Goal: Task Accomplishment & Management: Complete application form

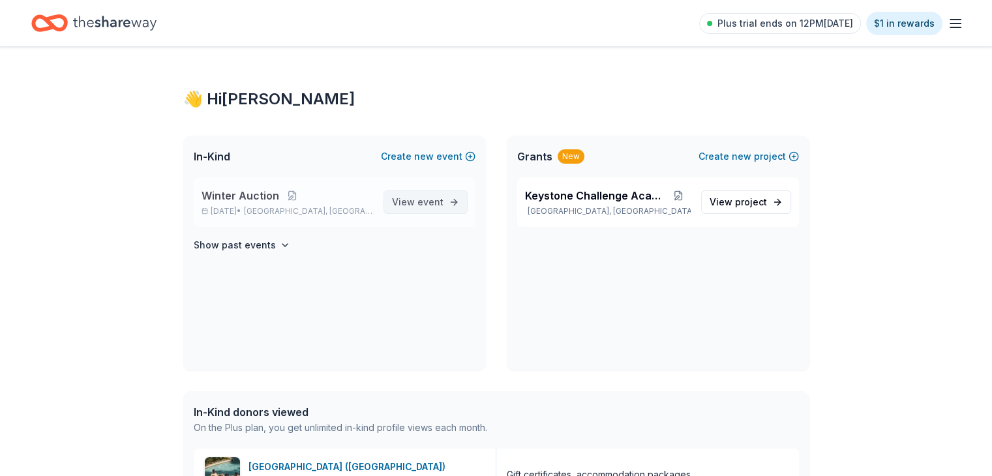
click at [408, 207] on span "View event" at bounding box center [418, 202] width 52 height 16
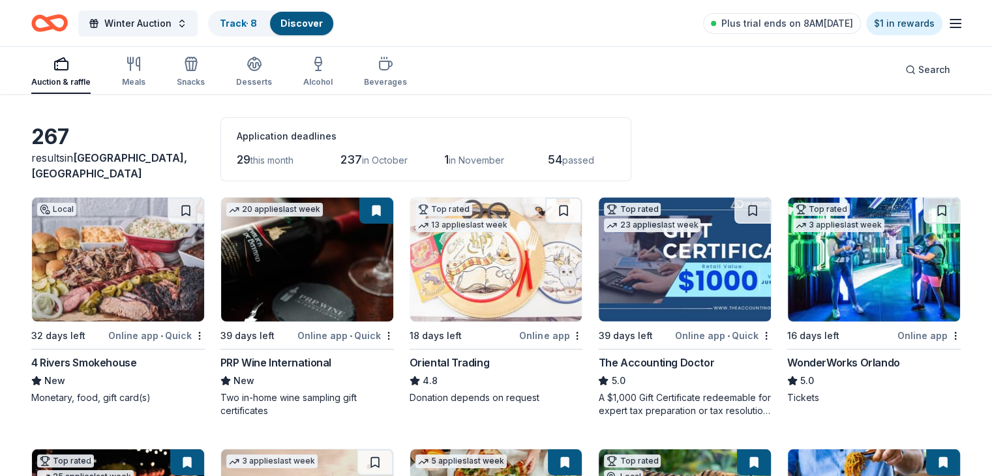
scroll to position [65, 0]
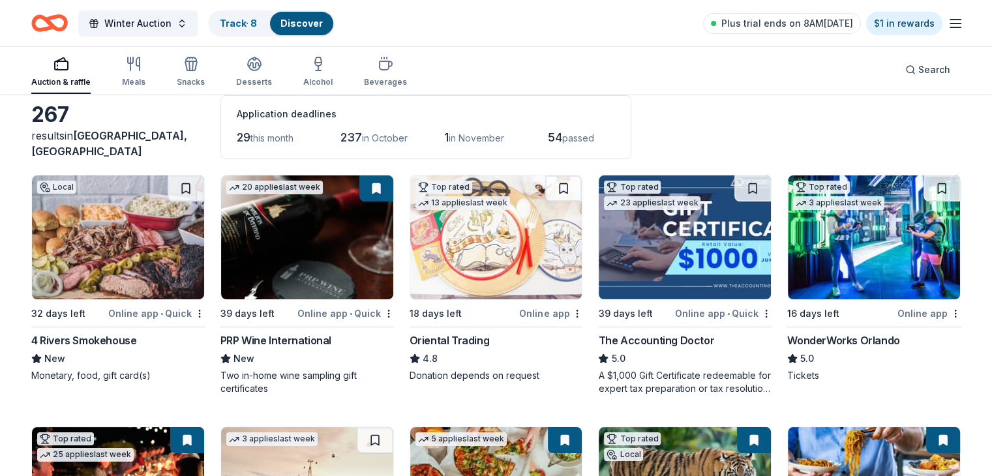
click at [669, 273] on img at bounding box center [685, 237] width 172 height 124
click at [852, 260] on img at bounding box center [874, 237] width 172 height 124
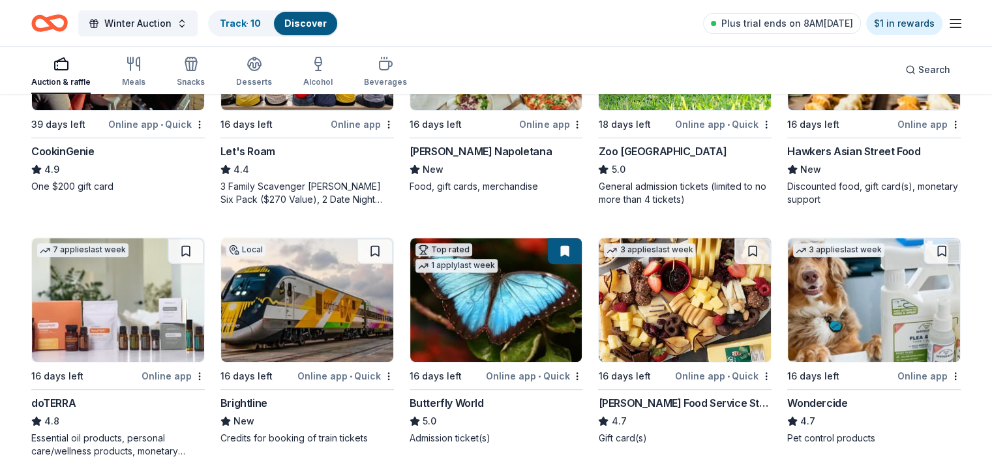
scroll to position [587, 0]
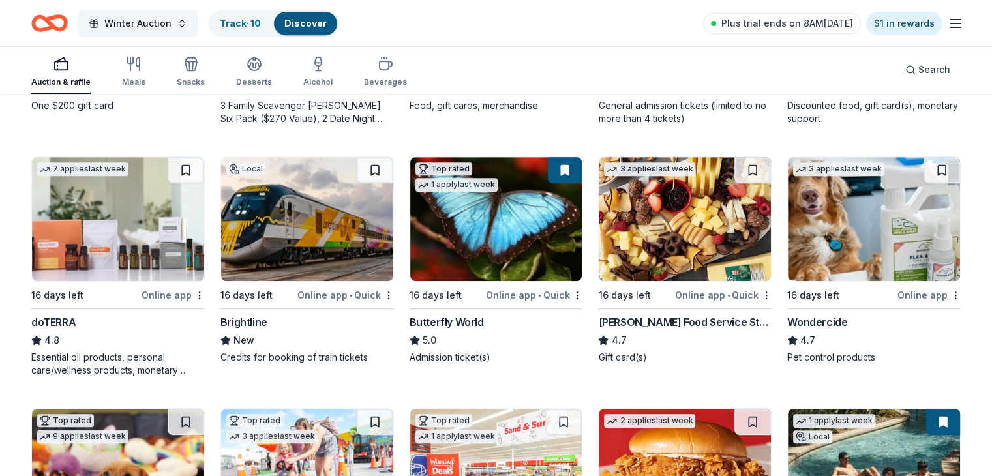
click at [352, 233] on img at bounding box center [307, 219] width 172 height 124
click at [380, 166] on button at bounding box center [375, 170] width 37 height 26
click at [258, 23] on link "Track · 11" at bounding box center [239, 23] width 38 height 11
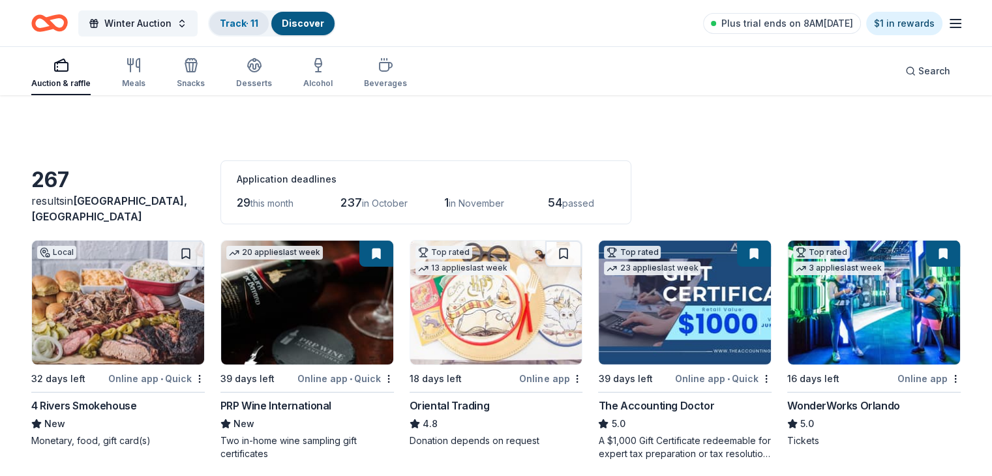
click at [273, 15] on button "Track · 11 Discover" at bounding box center [272, 23] width 128 height 26
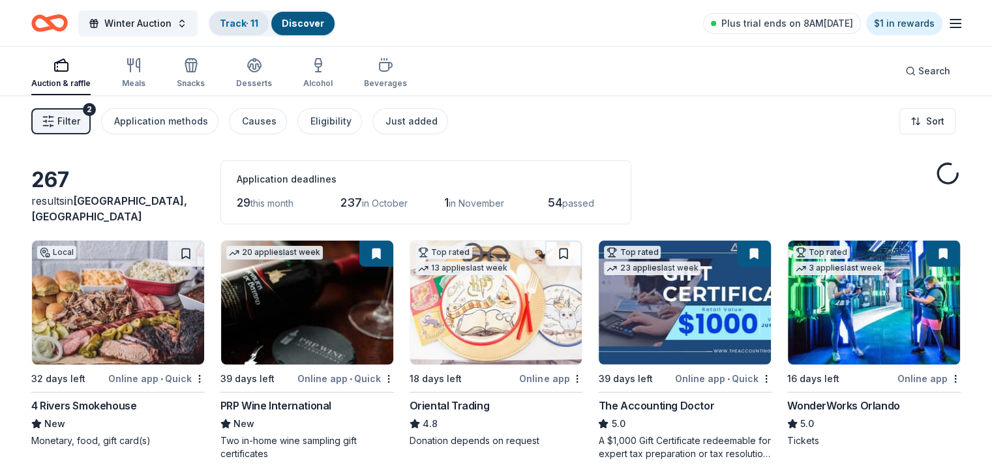
click at [266, 29] on div "Track · 11" at bounding box center [238, 23] width 59 height 23
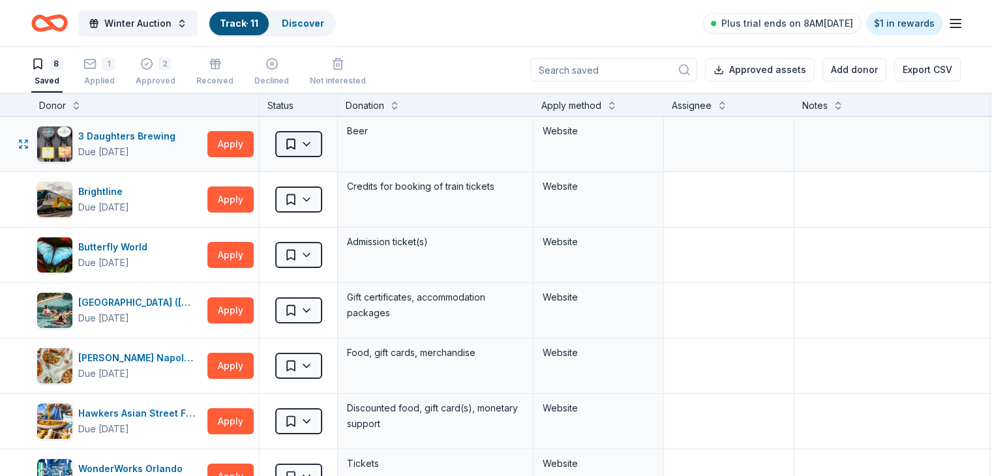
click at [327, 145] on html "Winter Auction Track · 11 Discover Plus trial ends on 8AM, 9/23 $1 in rewards 8…" at bounding box center [496, 238] width 992 height 476
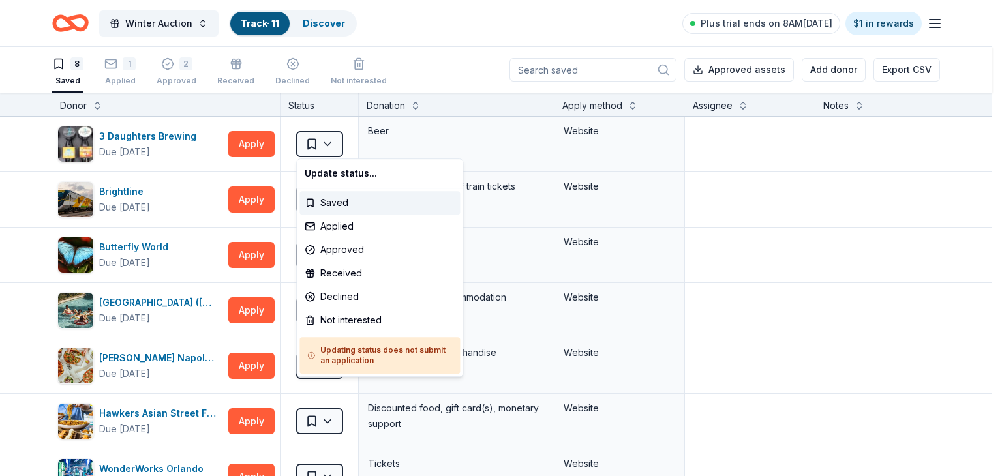
click at [566, 185] on html "Winter Auction Track · 11 Discover Plus trial ends on 8AM, 9/23 $1 in rewards 8…" at bounding box center [501, 238] width 1002 height 476
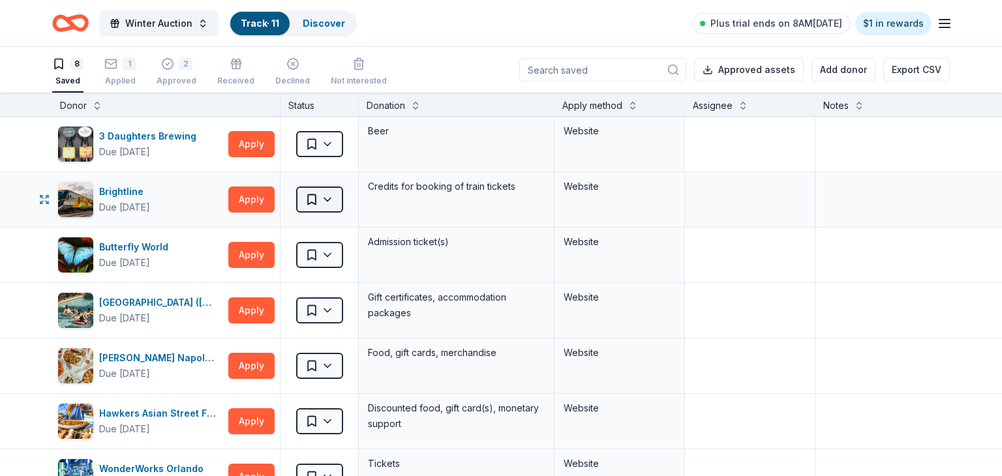
click at [333, 196] on html "Winter Auction Track · 11 Discover Plus trial ends on 8AM, 9/23 $1 in rewards 8…" at bounding box center [501, 238] width 1002 height 476
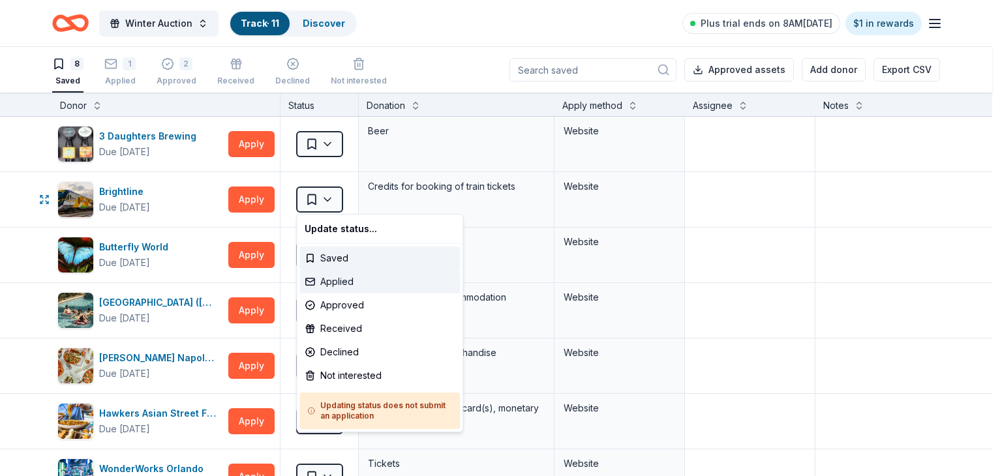
click at [342, 275] on div "Applied" at bounding box center [379, 281] width 160 height 23
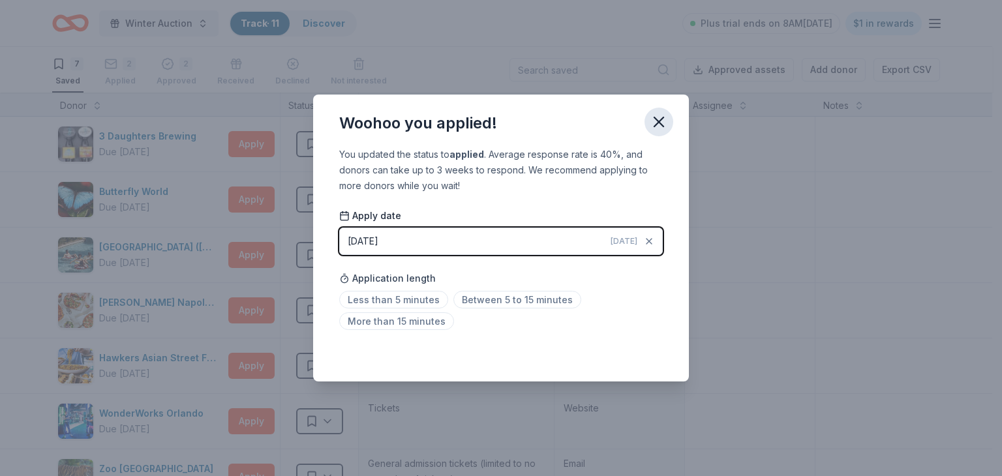
click at [660, 118] on icon "button" at bounding box center [658, 122] width 18 height 18
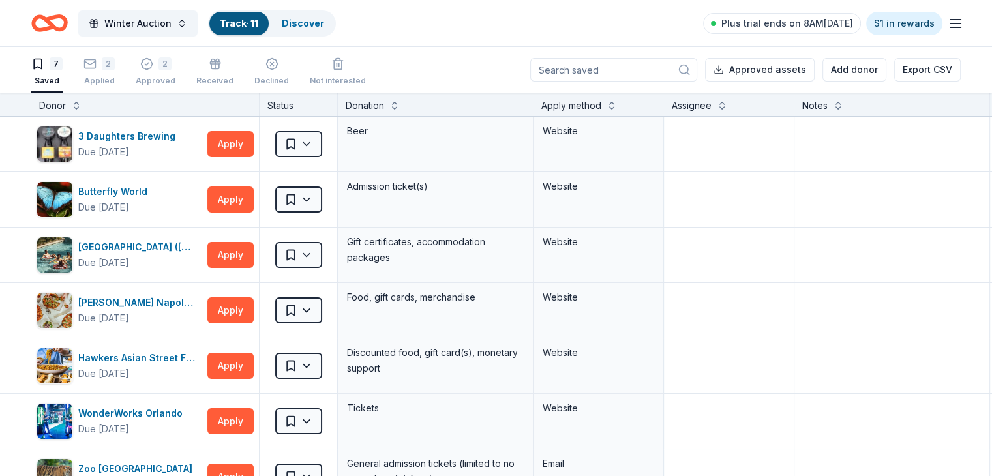
click at [90, 70] on div "7 Saved 2 Applied 2 Approved Received Declined Not interested" at bounding box center [198, 72] width 335 height 40
click at [115, 72] on div "2 Applied" at bounding box center [98, 69] width 31 height 29
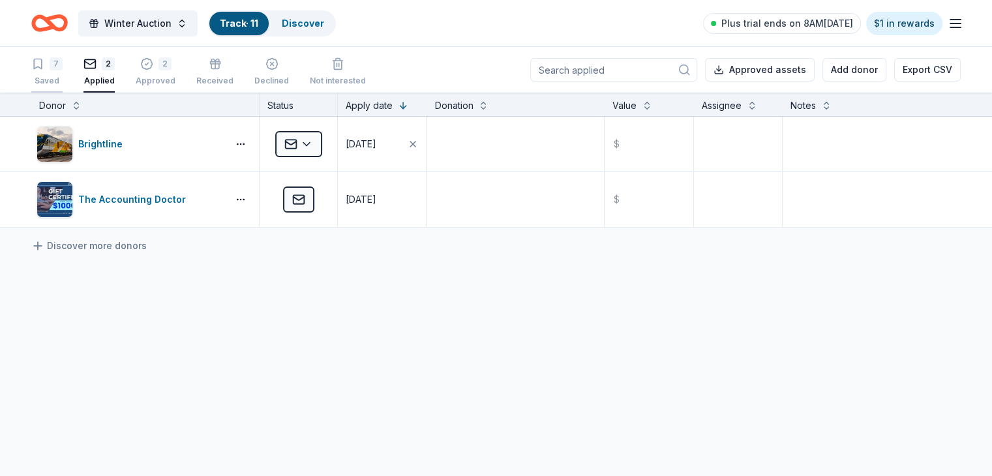
click at [63, 67] on div "7" at bounding box center [56, 63] width 13 height 13
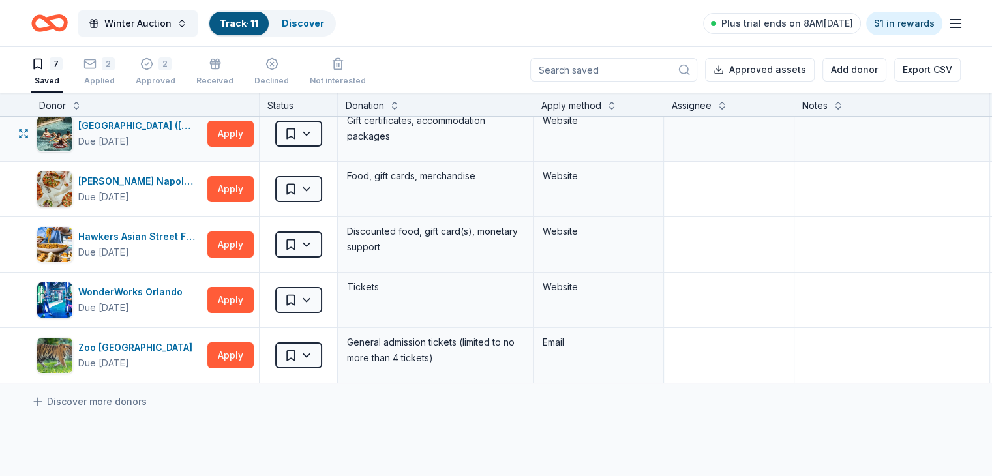
scroll to position [196, 0]
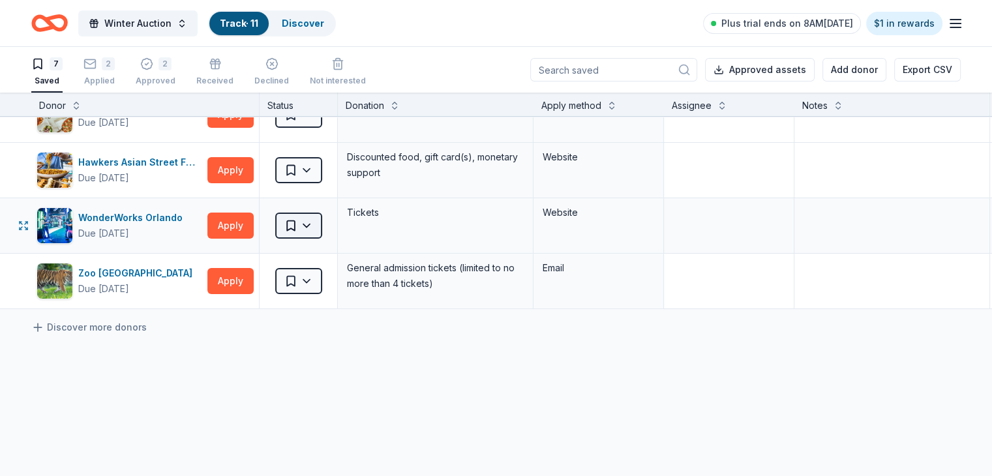
click at [332, 214] on html "Winter Auction Track · 11 Discover Plus trial ends on 8AM, 9/23 $1 in rewards 7…" at bounding box center [496, 238] width 992 height 476
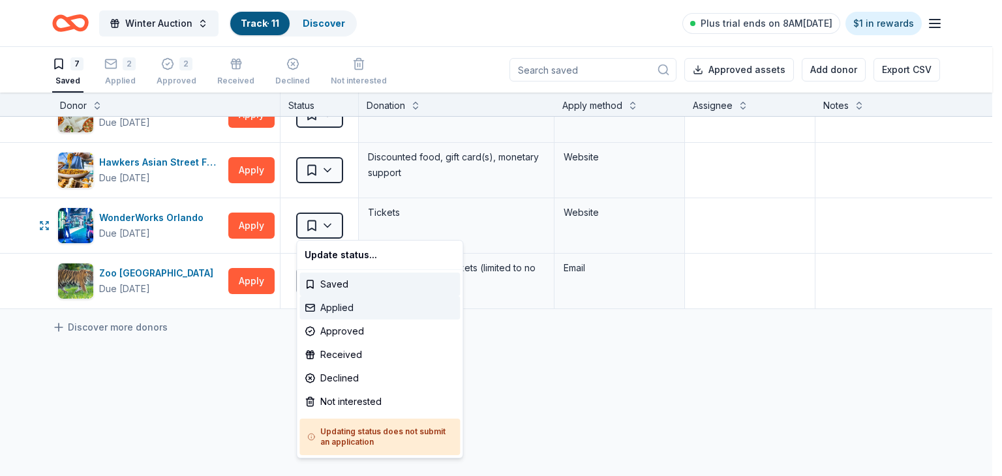
click at [344, 301] on div "Applied" at bounding box center [379, 307] width 160 height 23
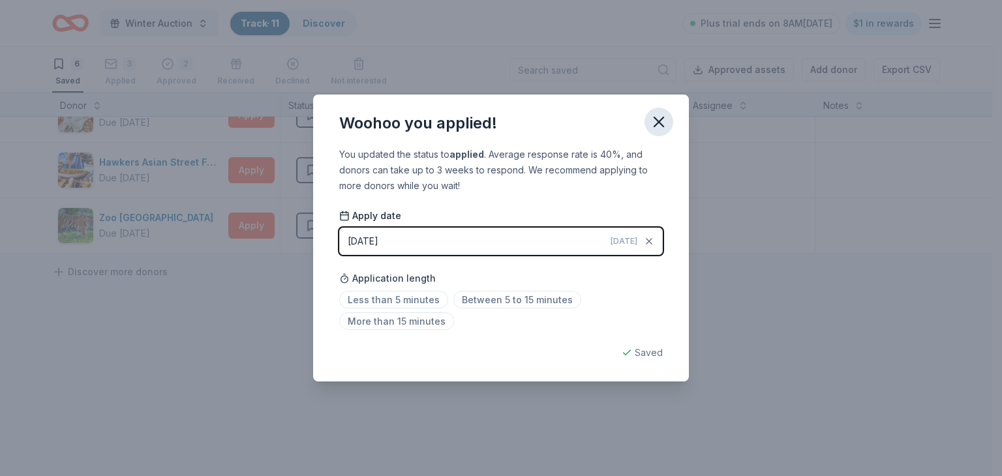
click at [659, 118] on icon "button" at bounding box center [658, 122] width 18 height 18
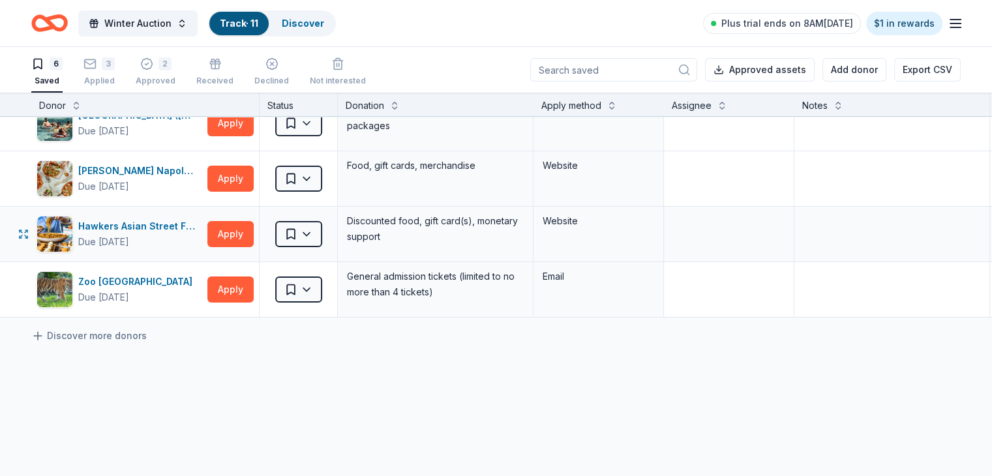
scroll to position [0, 0]
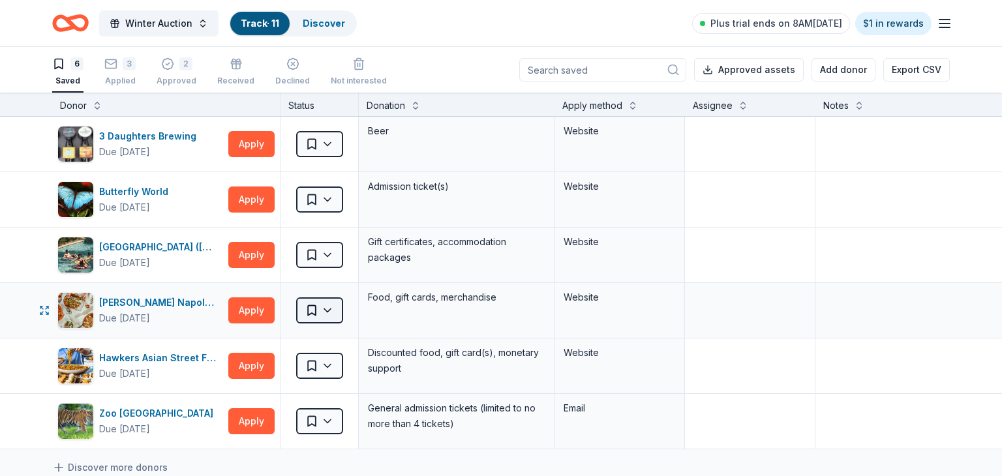
click at [331, 313] on html "Winter Auction Track · 11 Discover Plus trial ends on 8AM, 9/23 $1 in rewards 6…" at bounding box center [501, 238] width 1002 height 476
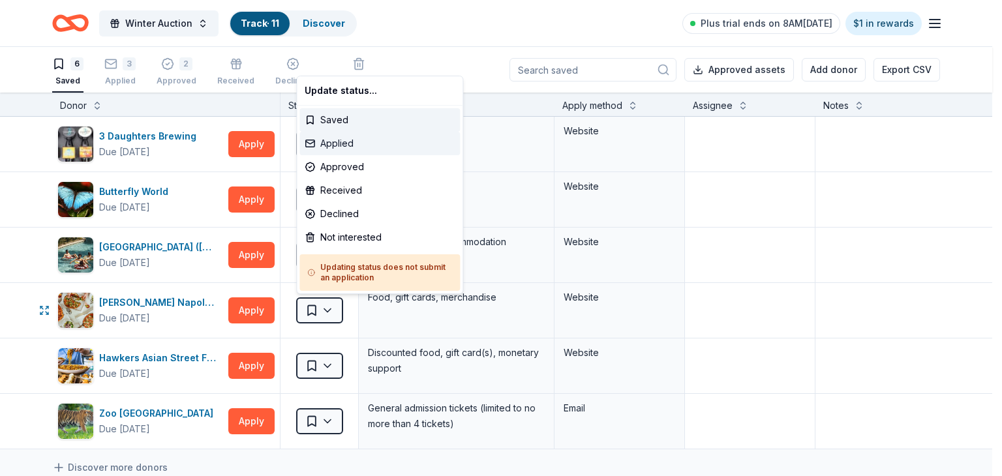
click at [343, 145] on div "Applied" at bounding box center [379, 143] width 160 height 23
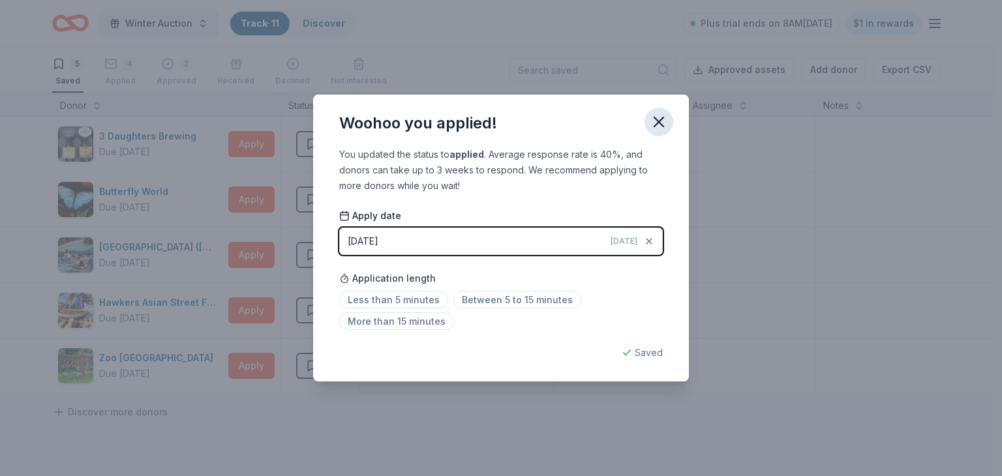
click at [652, 126] on icon "button" at bounding box center [658, 122] width 18 height 18
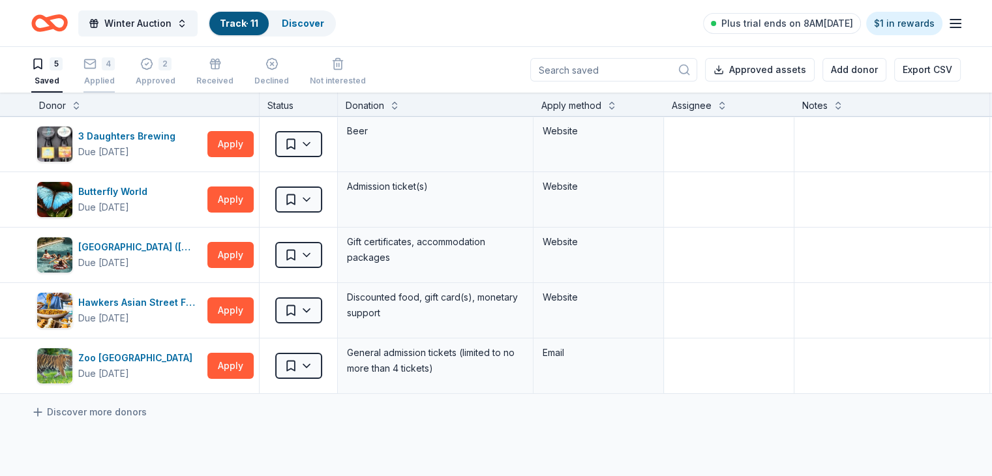
click at [115, 64] on div "4 Applied" at bounding box center [98, 65] width 31 height 29
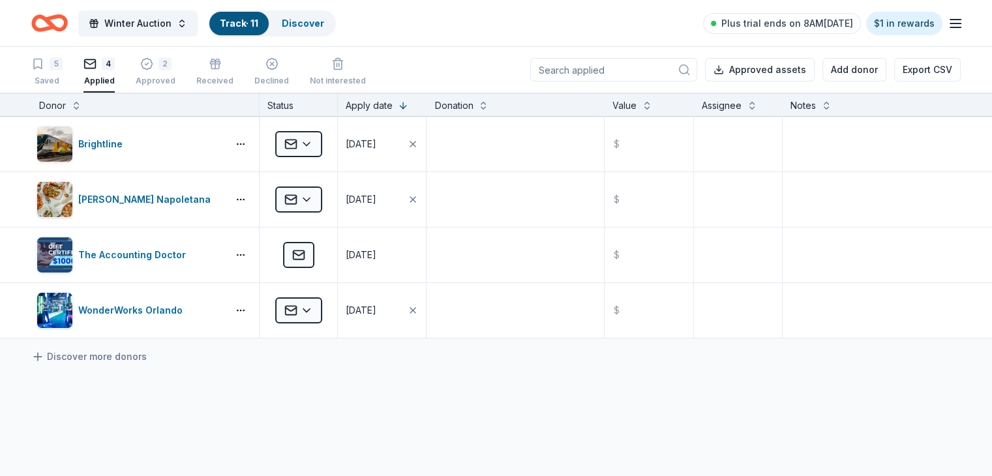
click at [68, 30] on icon "Home" at bounding box center [49, 23] width 37 height 31
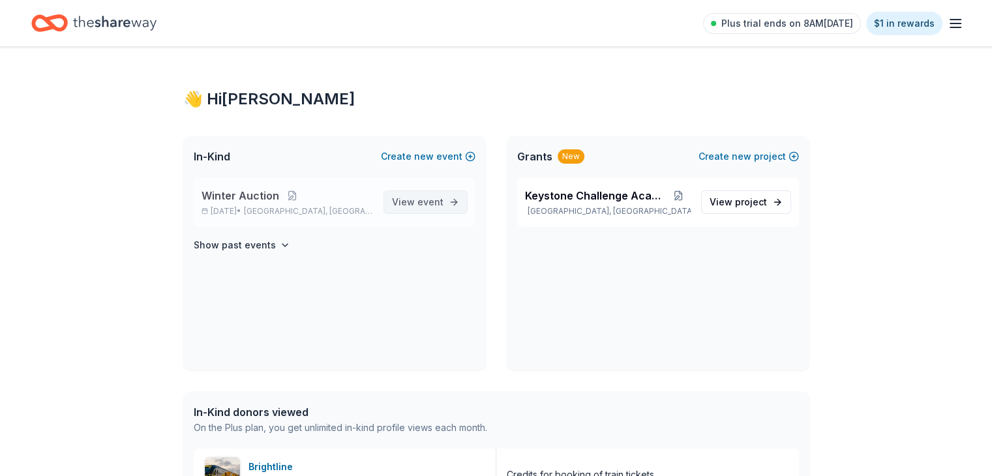
click at [406, 193] on link "View event" at bounding box center [425, 201] width 84 height 23
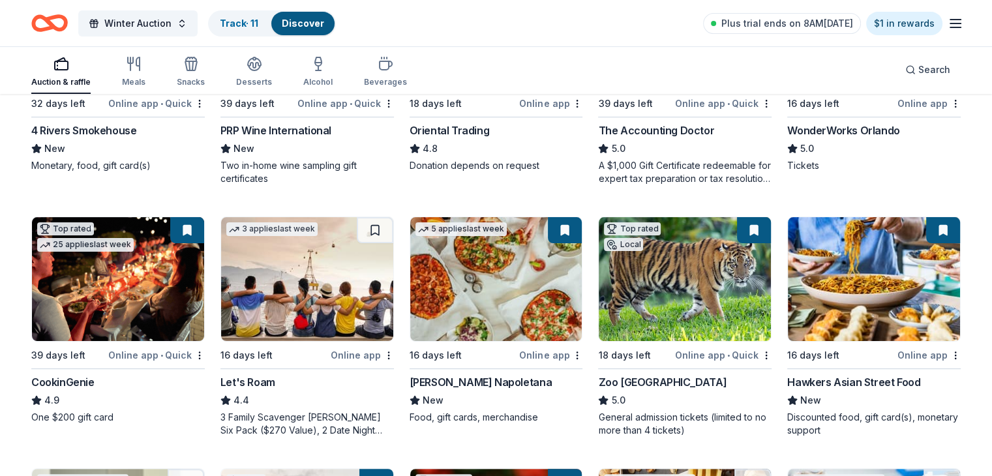
scroll to position [326, 0]
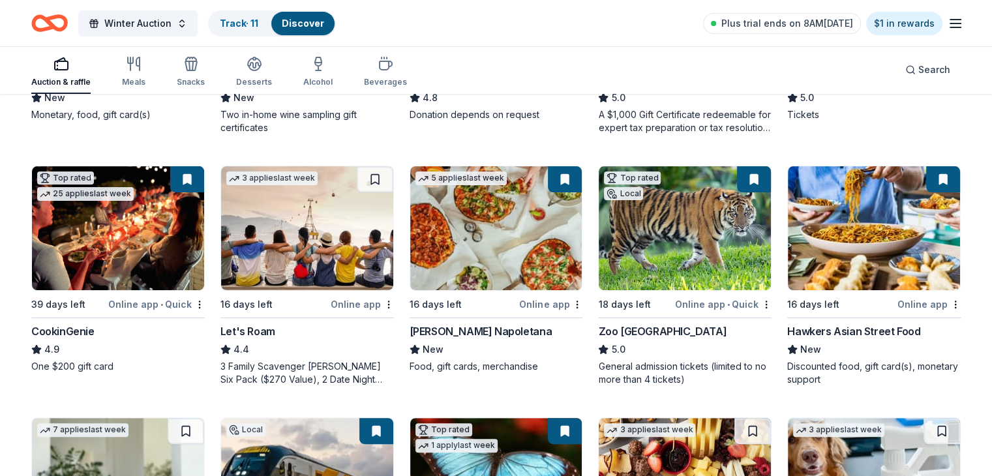
click at [290, 218] on img at bounding box center [307, 228] width 172 height 124
click at [375, 175] on button at bounding box center [375, 179] width 37 height 26
click at [261, 14] on div "Track · 12" at bounding box center [239, 23] width 61 height 23
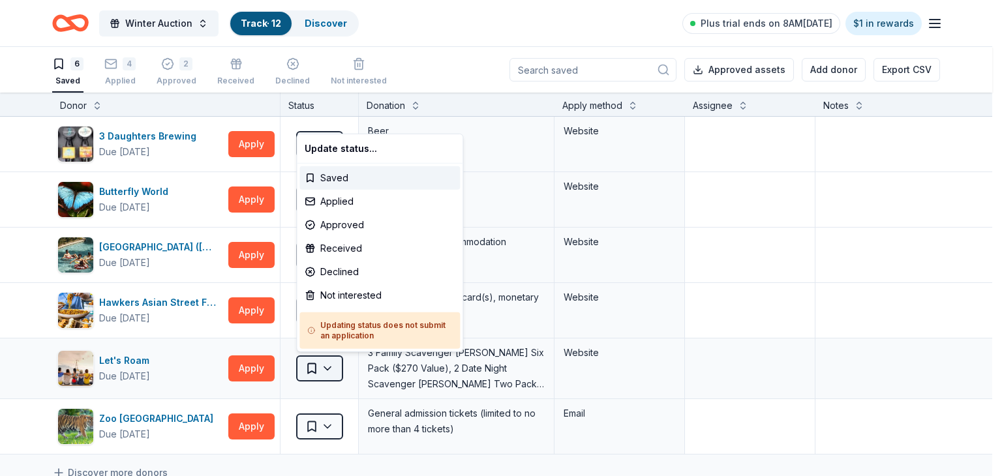
click at [325, 372] on html "Winter Auction Track · 12 Discover Plus trial ends on 8AM, 9/23 $1 in rewards 6…" at bounding box center [501, 238] width 1002 height 476
click at [337, 201] on div "Applied" at bounding box center [379, 201] width 160 height 23
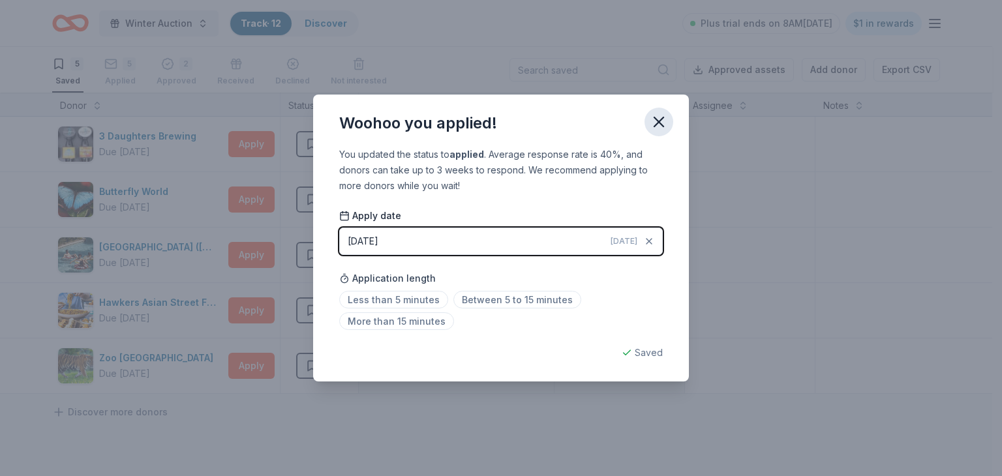
click at [660, 121] on icon "button" at bounding box center [658, 121] width 9 height 9
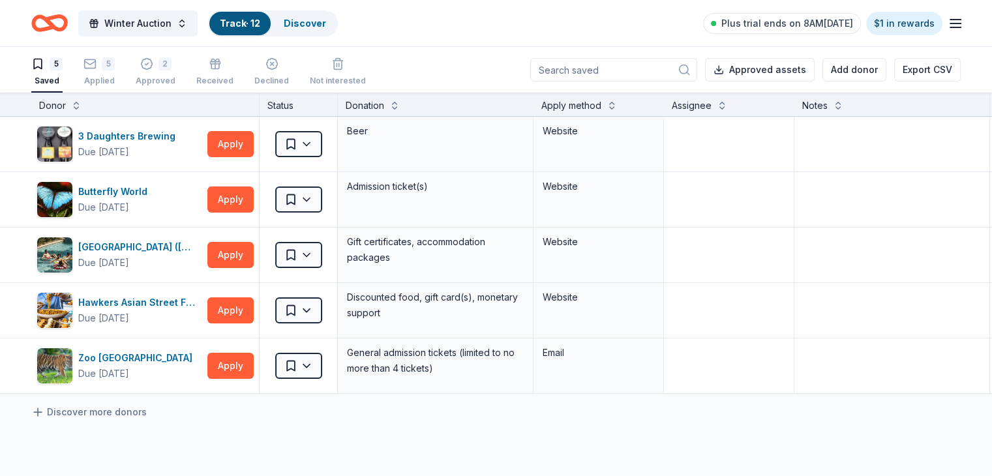
click at [59, 19] on icon "Home" at bounding box center [49, 23] width 37 height 31
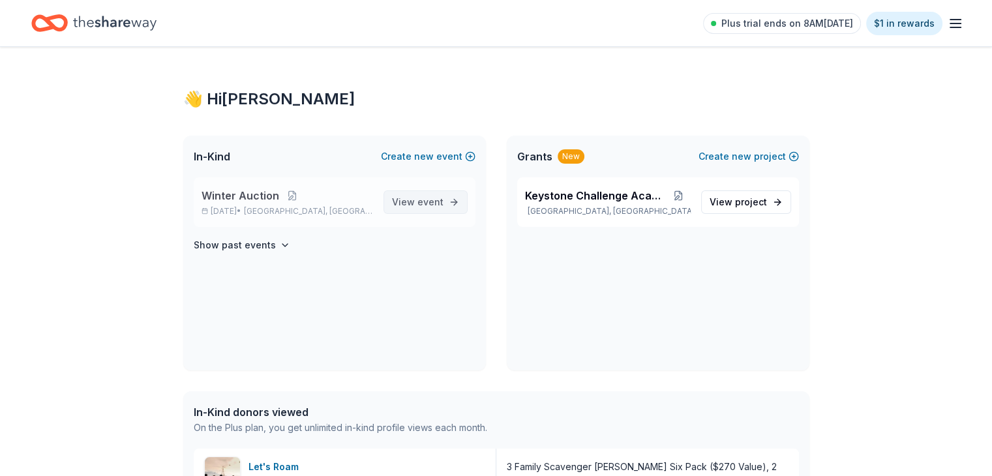
click at [438, 200] on span "event" at bounding box center [430, 201] width 26 height 11
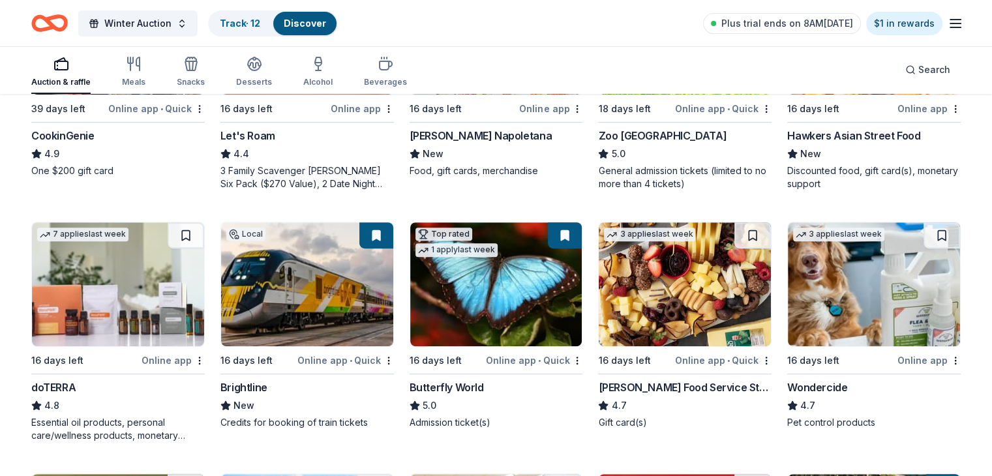
scroll to position [652, 0]
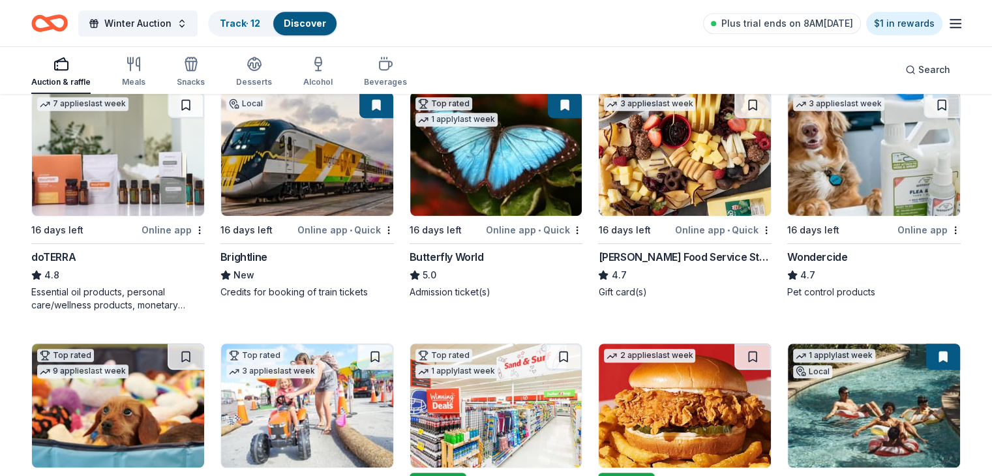
click at [722, 170] on img at bounding box center [685, 154] width 172 height 124
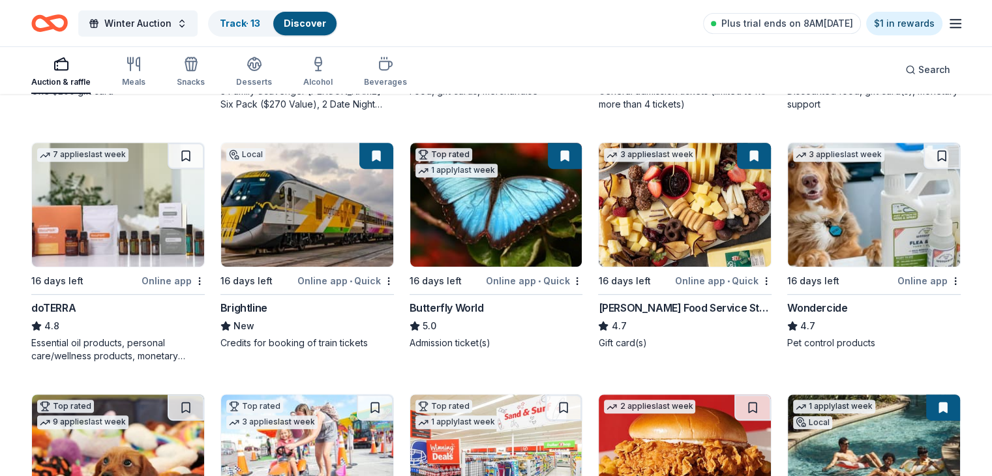
scroll to position [587, 0]
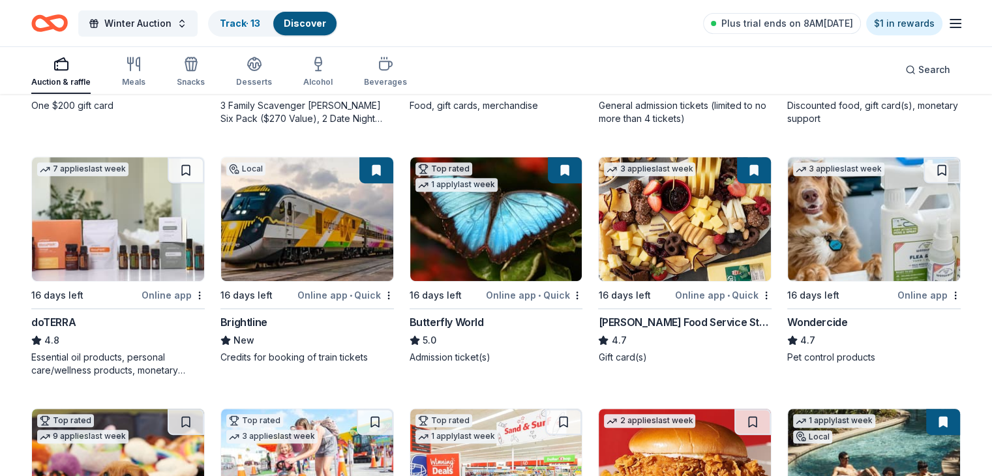
click at [848, 218] on img at bounding box center [874, 219] width 172 height 124
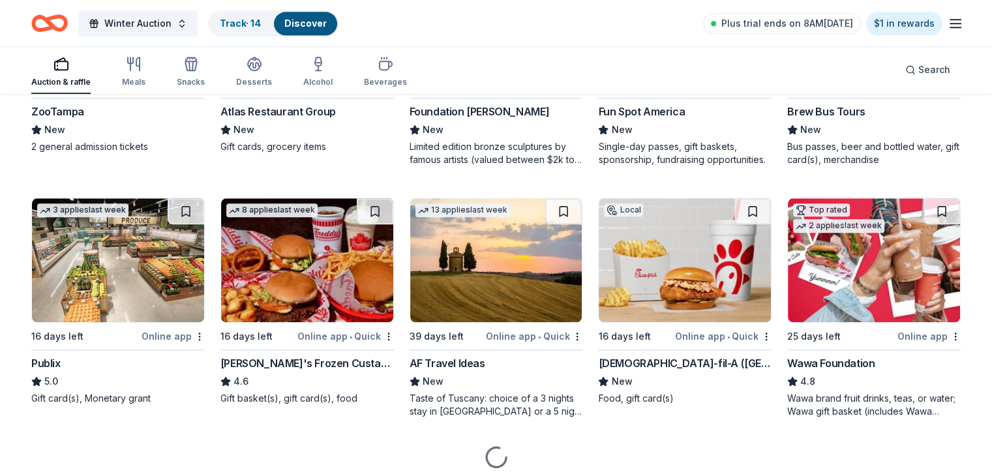
scroll to position [1346, 0]
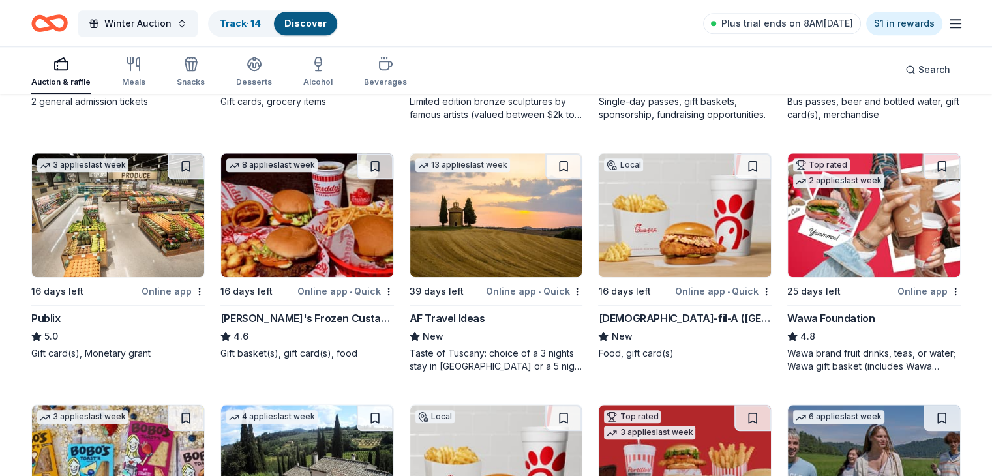
click at [312, 209] on img at bounding box center [307, 215] width 172 height 124
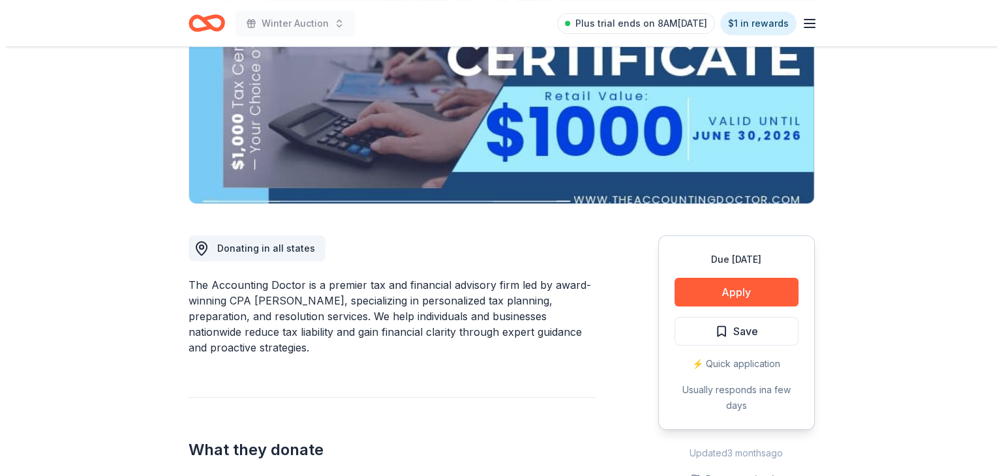
scroll to position [196, 0]
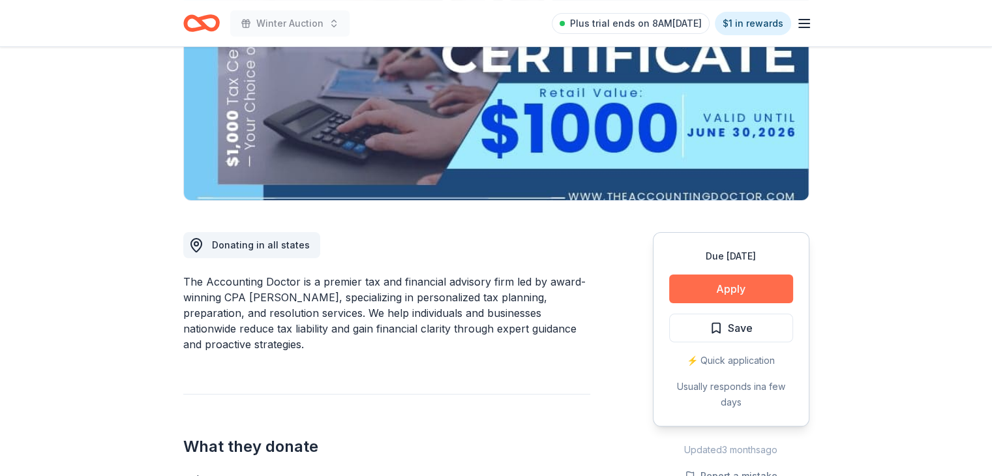
click at [764, 295] on button "Apply" at bounding box center [731, 289] width 124 height 29
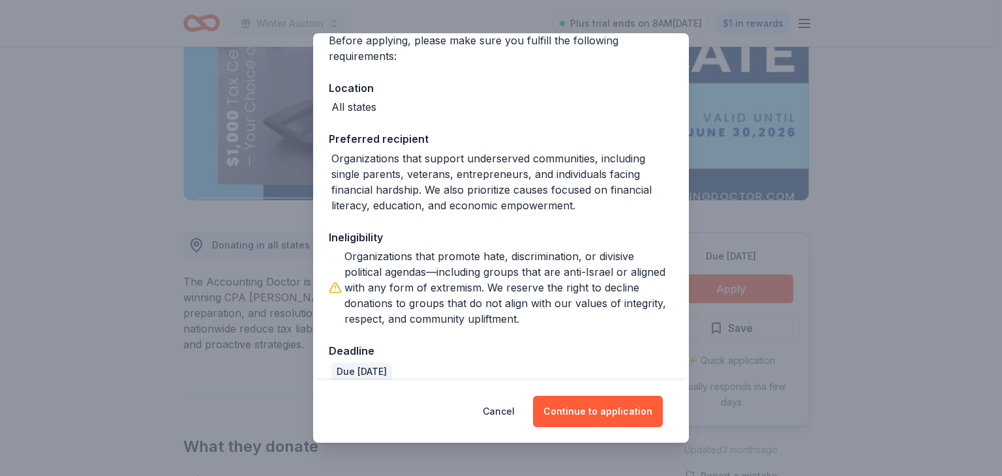
scroll to position [126, 0]
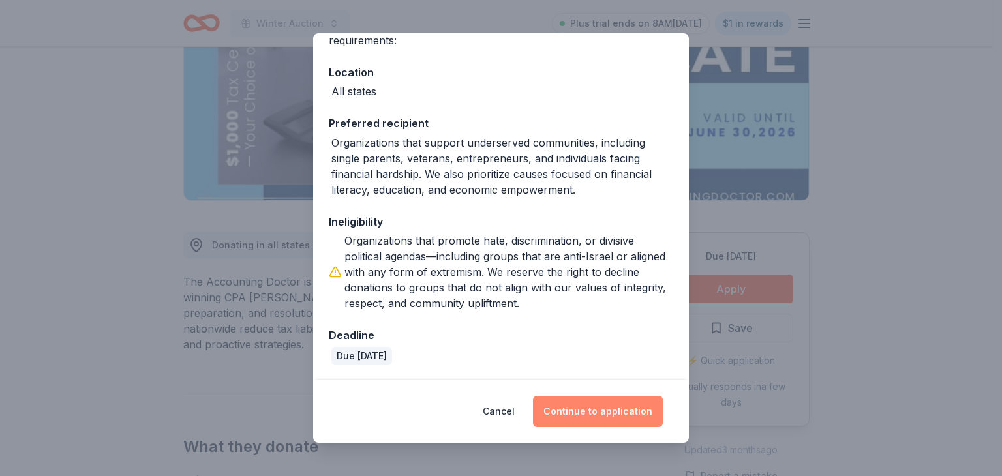
click at [613, 406] on button "Continue to application" at bounding box center [598, 411] width 130 height 31
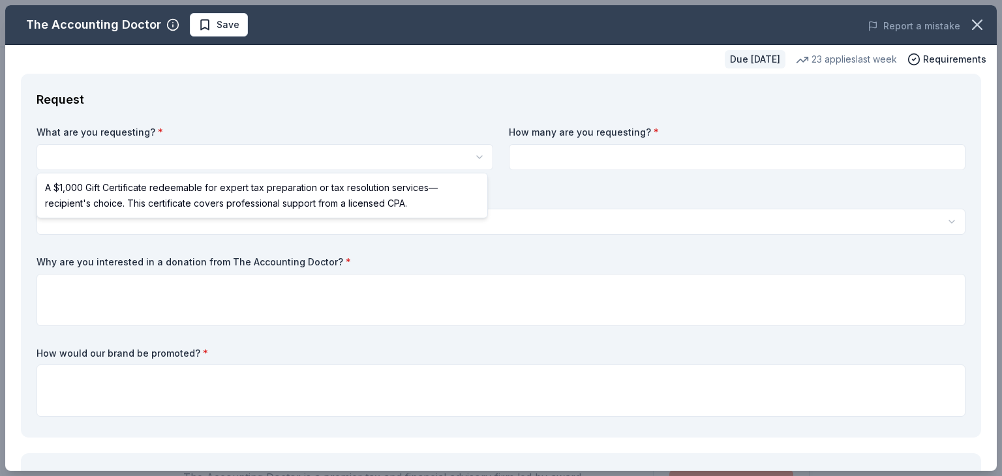
scroll to position [0, 0]
click at [271, 155] on html "Winter Auction Save Apply Due in 39 days Share The Accounting Doctor 5.0 • 4 re…" at bounding box center [501, 238] width 1002 height 476
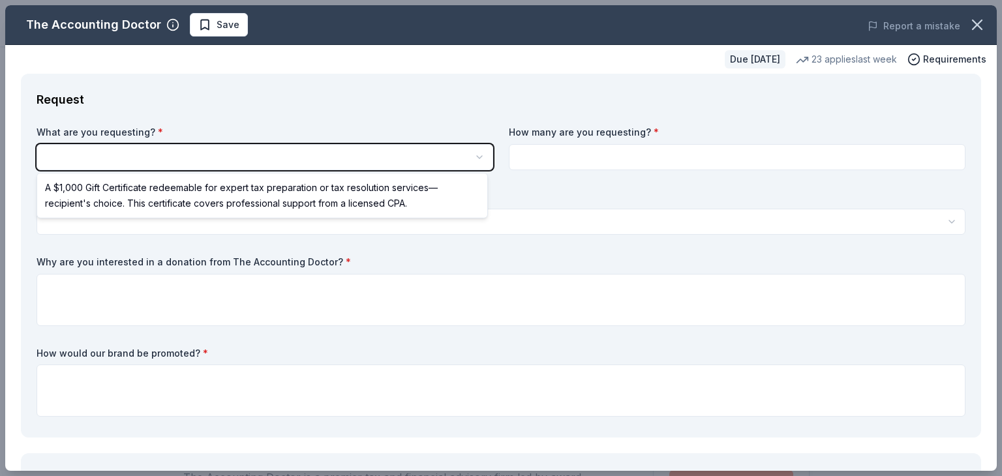
click at [167, 29] on html "Winter Auction Save Apply Due in 39 days Share The Accounting Doctor 5.0 • 4 re…" at bounding box center [501, 238] width 1002 height 476
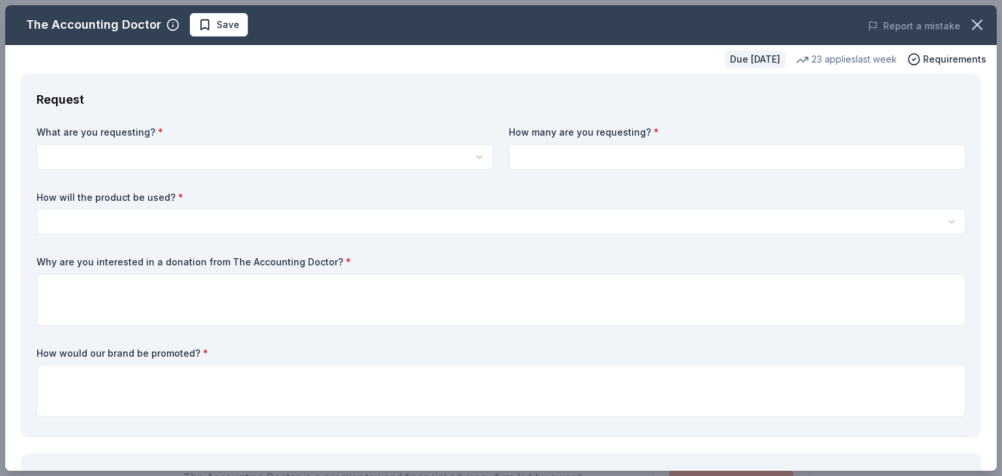
click at [243, 163] on html "Winter Auction Save Apply Due in 39 days Share The Accounting Doctor 5.0 • 4 re…" at bounding box center [501, 238] width 1002 height 476
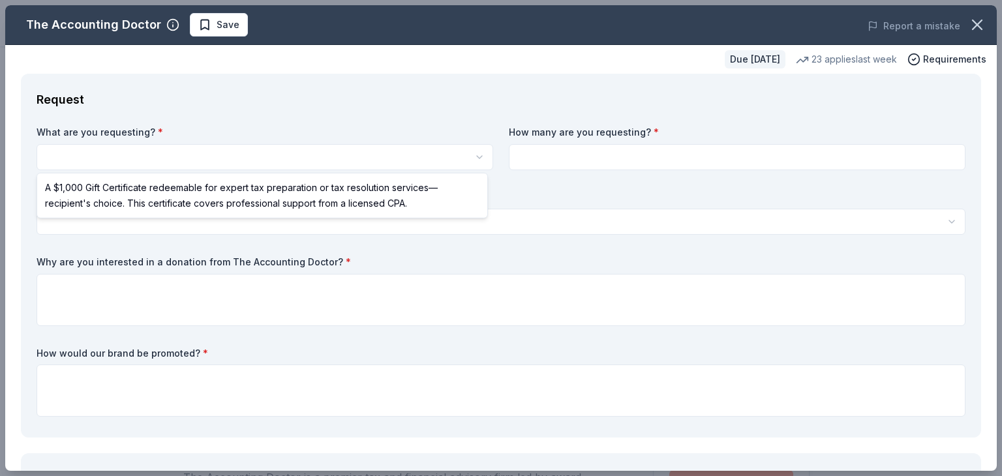
select select "A $1,000 Gift Certificate redeemable for expert tax preparation or tax resoluti…"
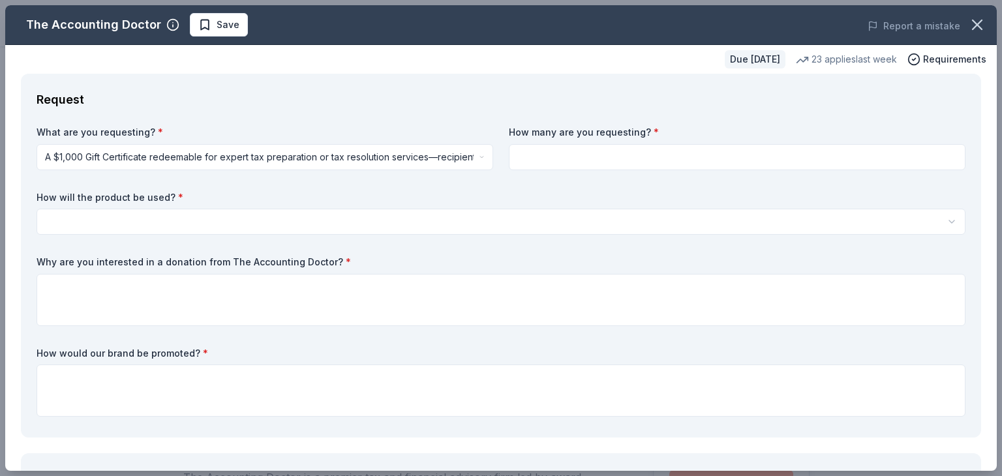
click at [604, 163] on input at bounding box center [737, 157] width 456 height 26
type input "1"
click at [556, 225] on html "Winter Auction Save Apply Due in 39 days Share The Accounting Doctor 5.0 • 4 re…" at bounding box center [501, 238] width 1002 height 476
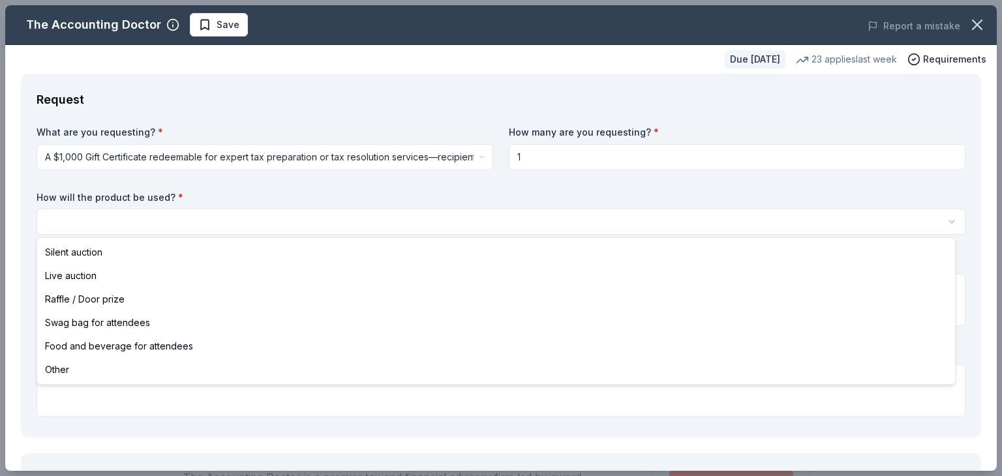
select select "silentAuction"
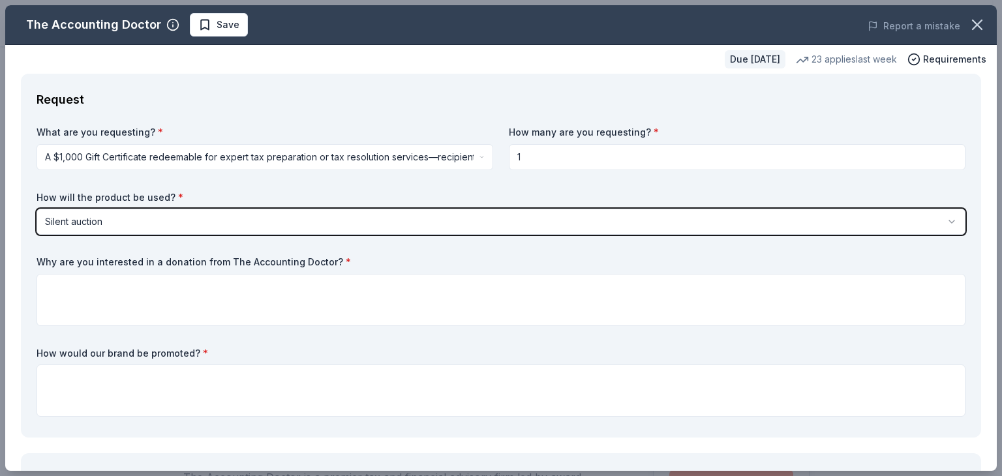
scroll to position [65, 0]
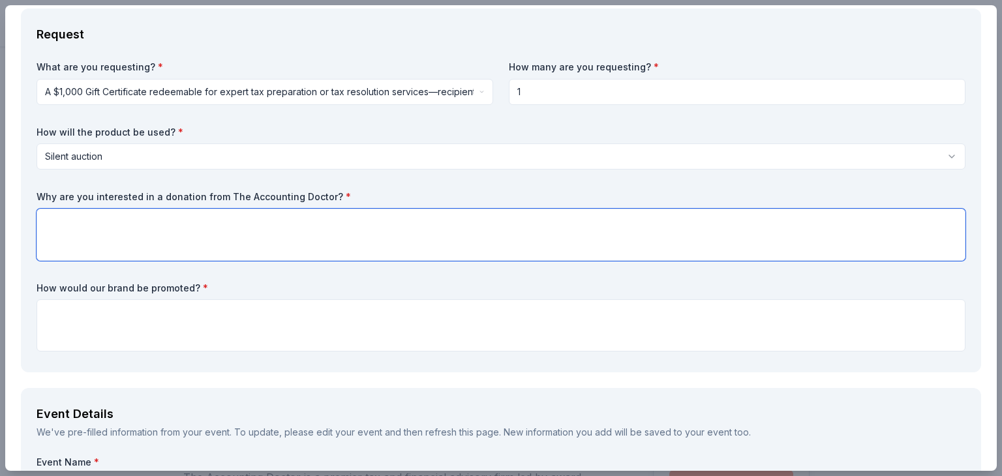
click at [524, 221] on textarea at bounding box center [501, 235] width 929 height 52
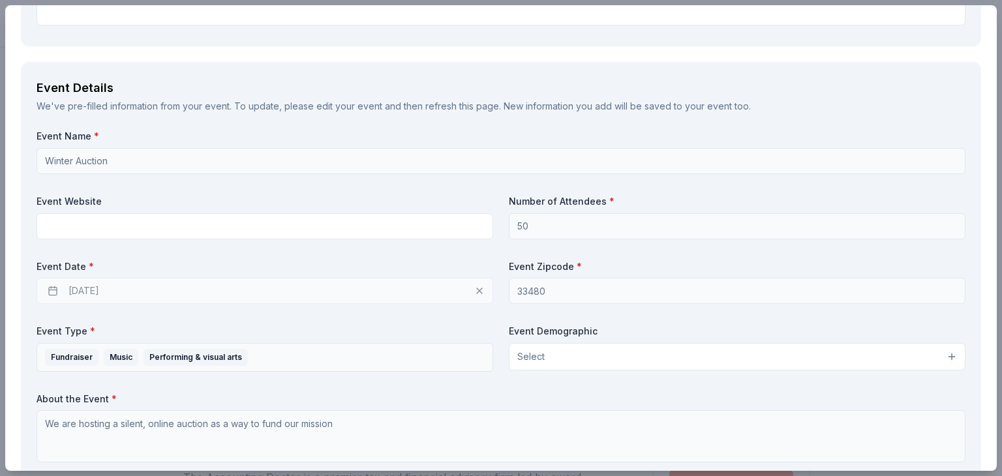
scroll to position [587, 0]
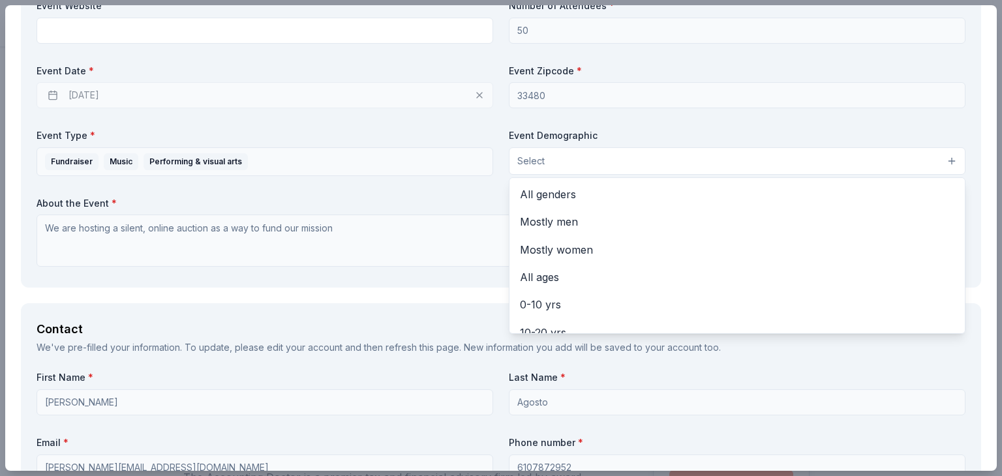
click at [588, 162] on button "Select" at bounding box center [737, 160] width 456 height 27
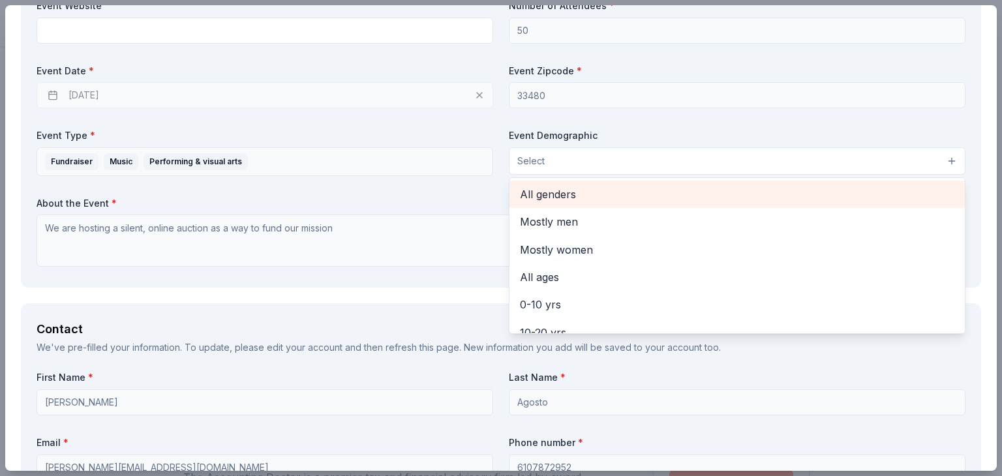
click at [585, 186] on span "All genders" at bounding box center [737, 194] width 434 height 17
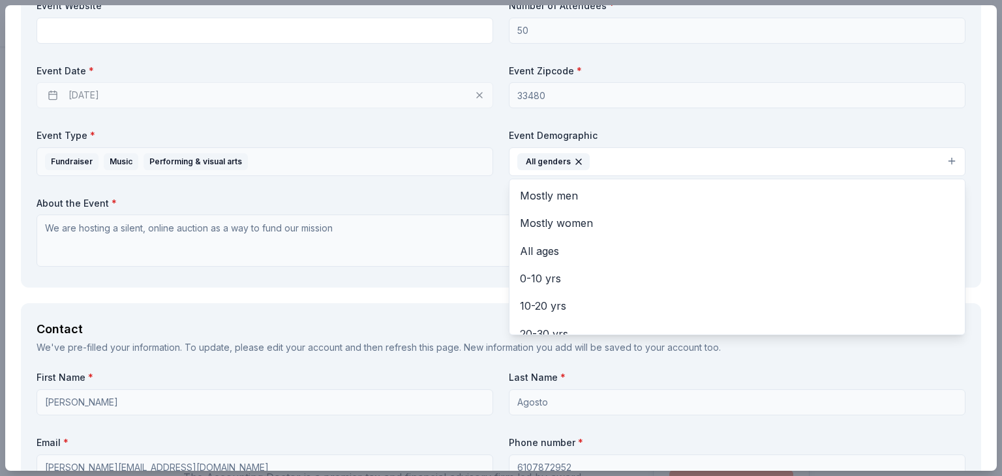
click at [433, 195] on div "Event Name * Winter Auction Event Website Number of Attendees * 50 Event Date *…" at bounding box center [501, 103] width 929 height 338
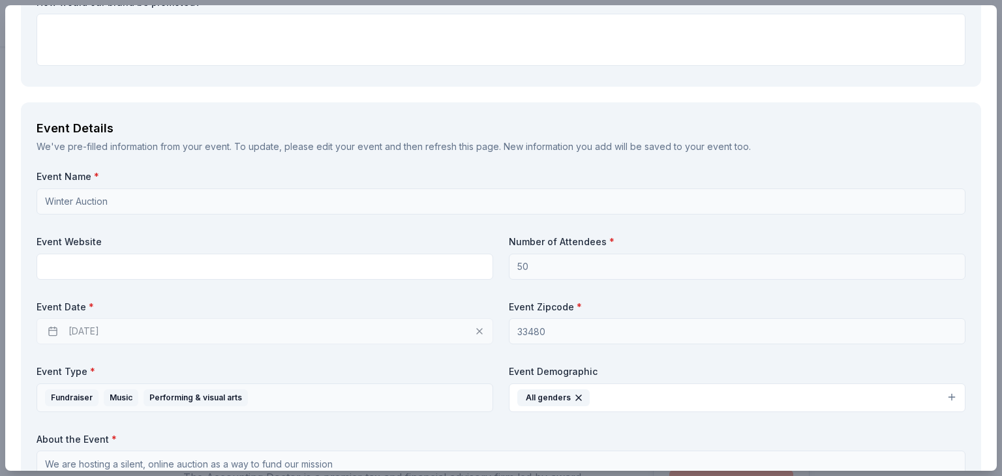
scroll to position [25, 0]
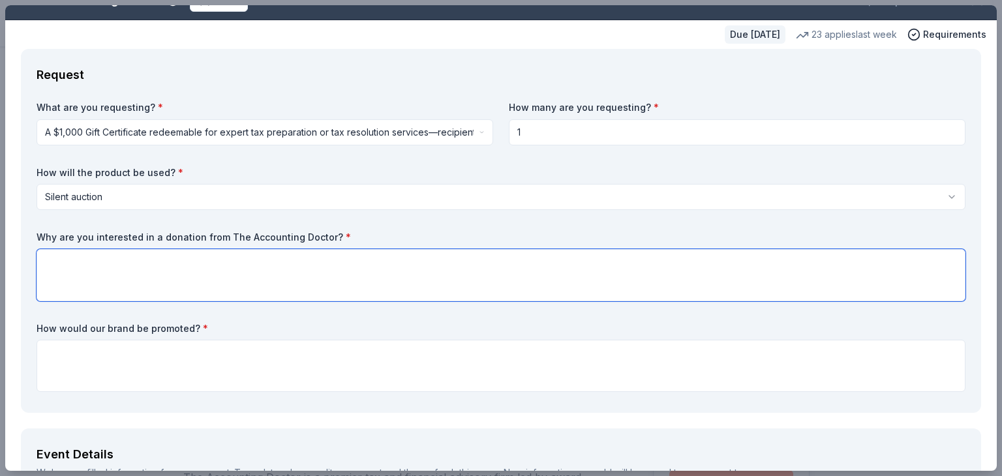
click at [372, 251] on textarea at bounding box center [501, 275] width 929 height 52
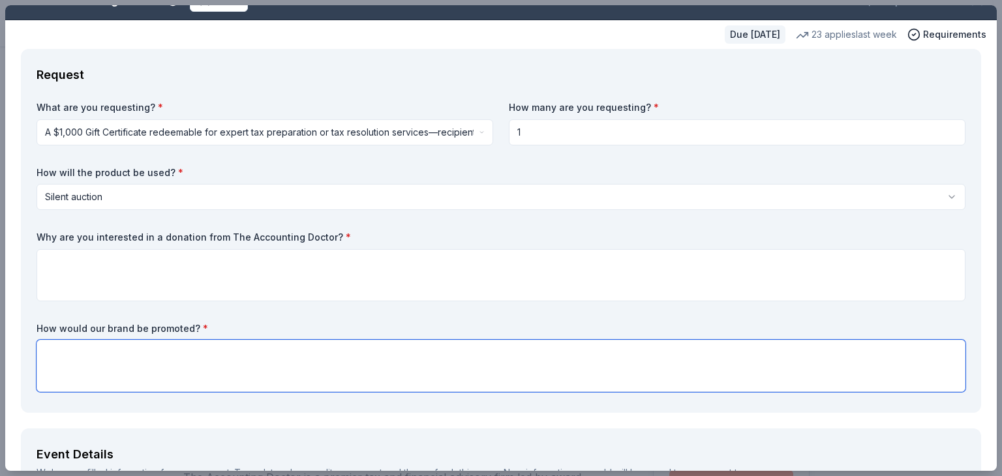
click at [381, 363] on textarea at bounding box center [501, 366] width 929 height 52
type textarea "Through a silent auction"
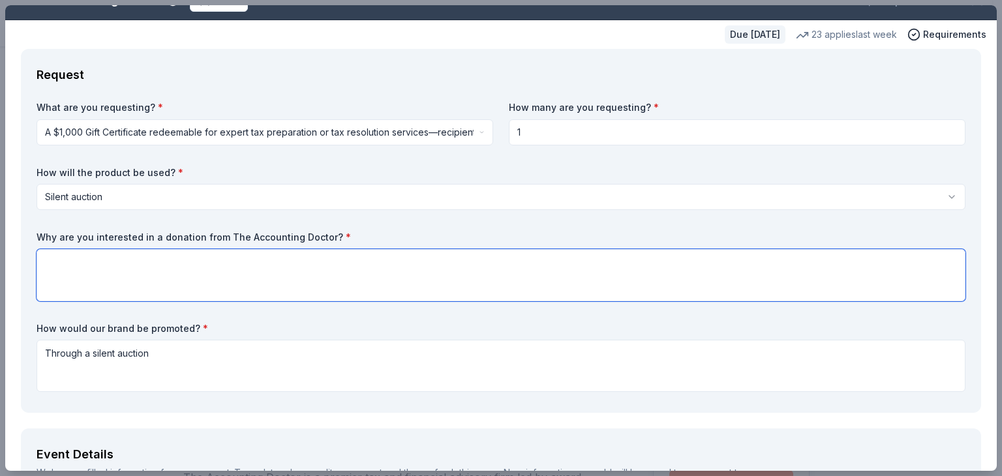
click at [498, 265] on textarea at bounding box center [501, 275] width 929 height 52
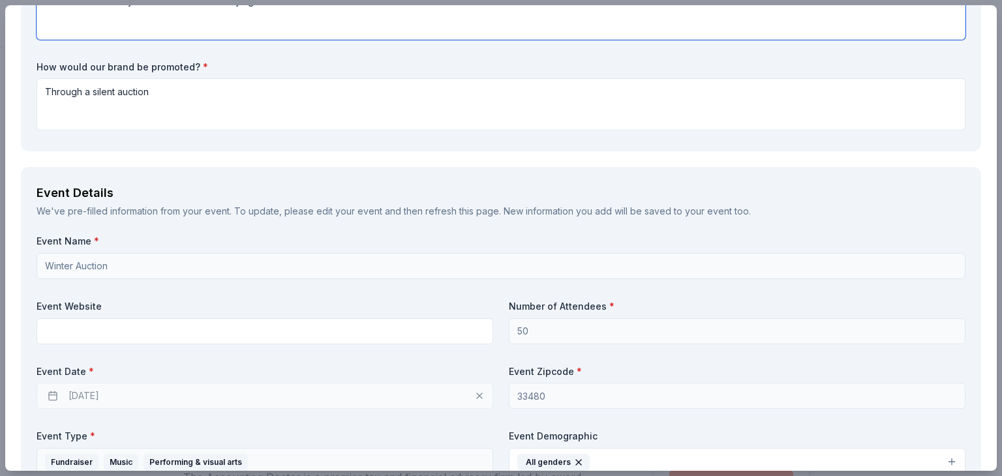
scroll to position [286, 0]
type textarea "We believe it is very useful in what we are trying to do"
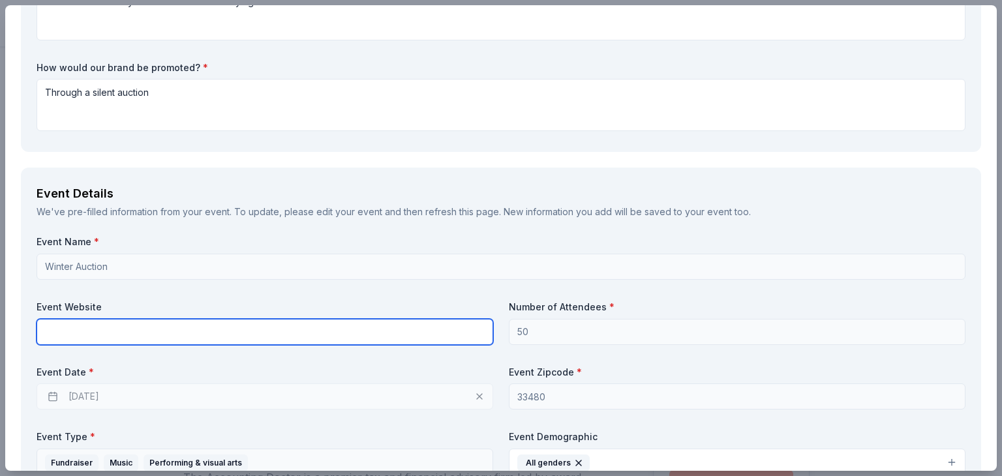
click at [303, 328] on input "text" at bounding box center [265, 332] width 456 height 26
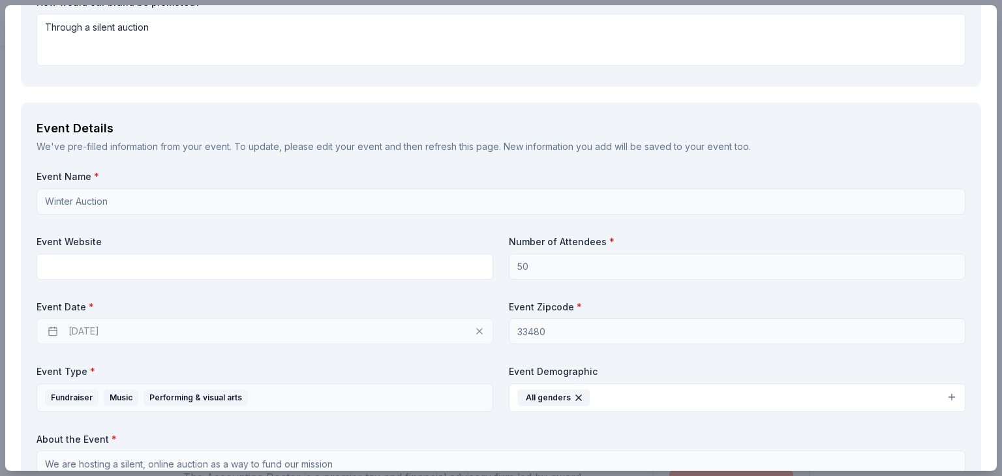
click at [301, 233] on div "Event Name * Winter Auction Event Website Number of Attendees * 50 Event Date *…" at bounding box center [501, 339] width 929 height 338
drag, startPoint x: 1001, startPoint y: 137, endPoint x: 1001, endPoint y: 151, distance: 13.7
click at [991, 151] on div "The Accounting Doctor Save Report a mistake Due in 39 days 23 applies last week…" at bounding box center [501, 238] width 1002 height 476
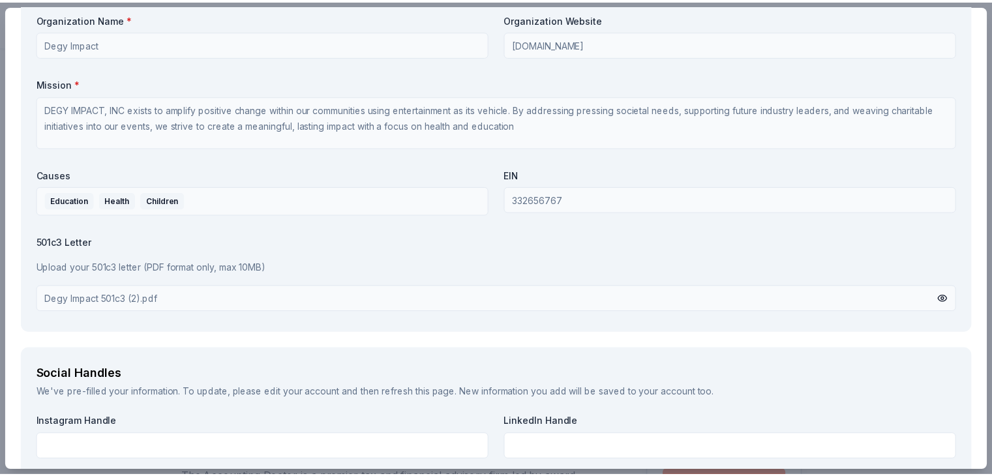
scroll to position [1459, 0]
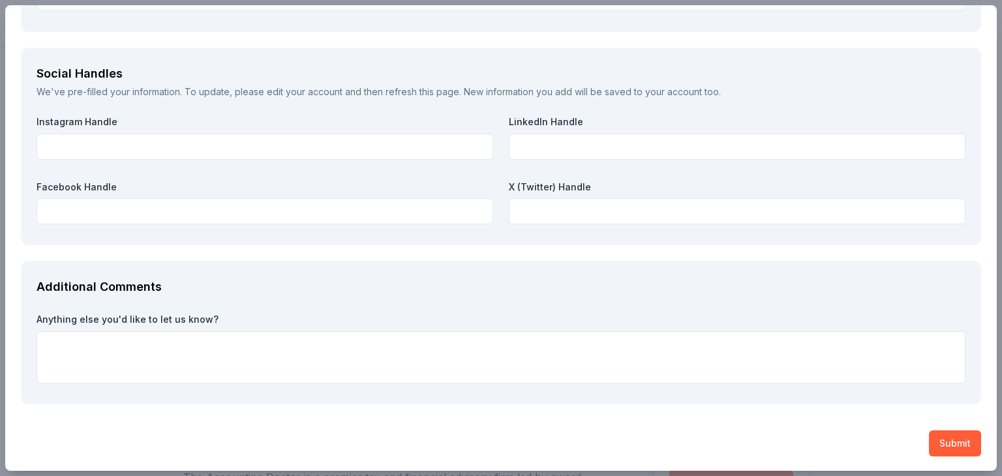
click at [945, 441] on button "Submit" at bounding box center [955, 443] width 52 height 26
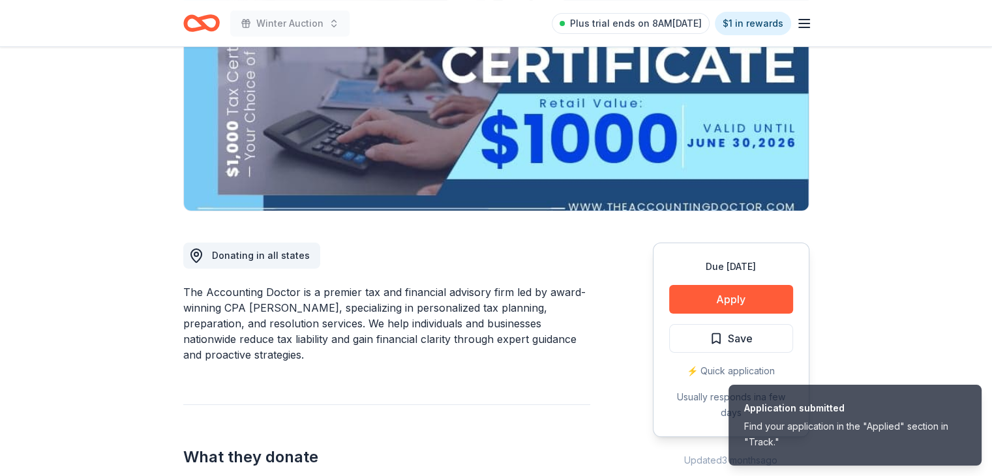
scroll to position [196, 0]
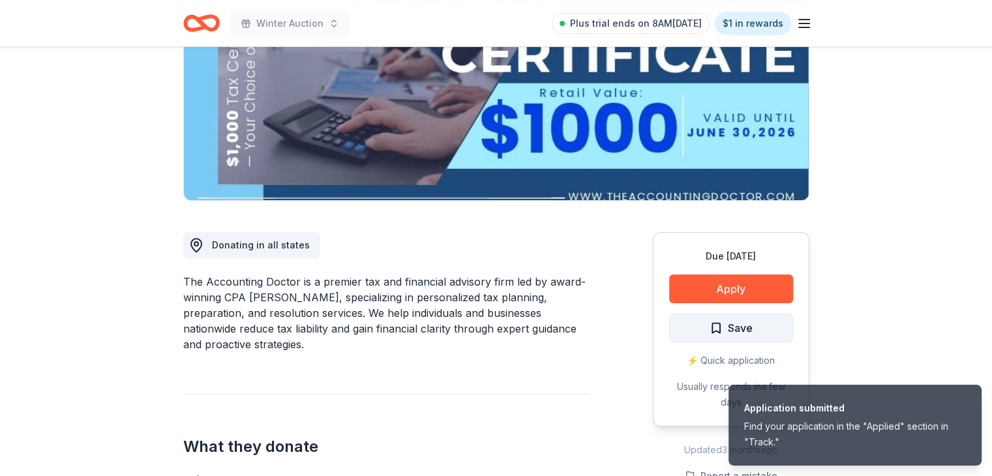
click at [746, 324] on span "Save" at bounding box center [740, 328] width 25 height 17
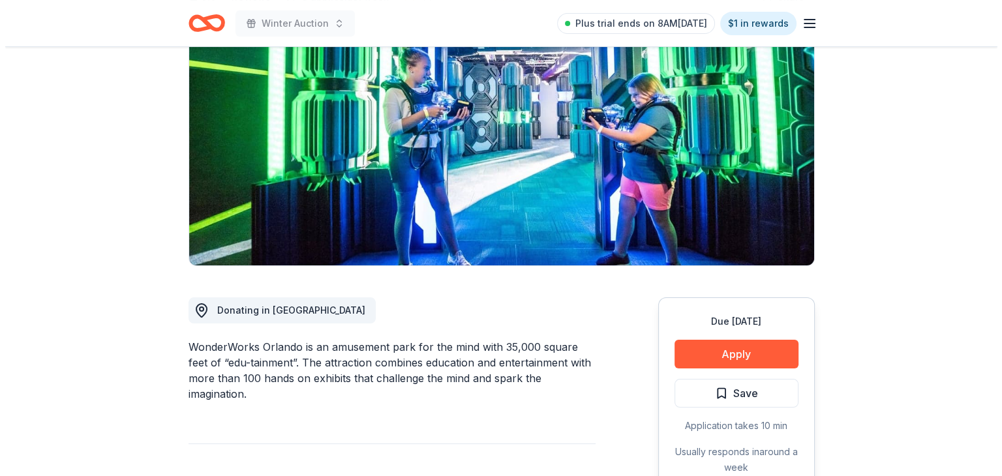
scroll to position [196, 0]
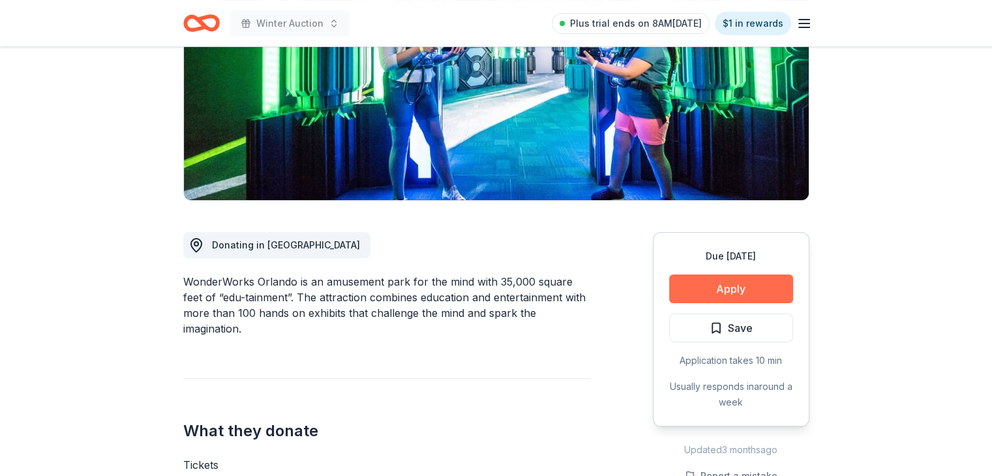
click at [756, 296] on button "Apply" at bounding box center [731, 289] width 124 height 29
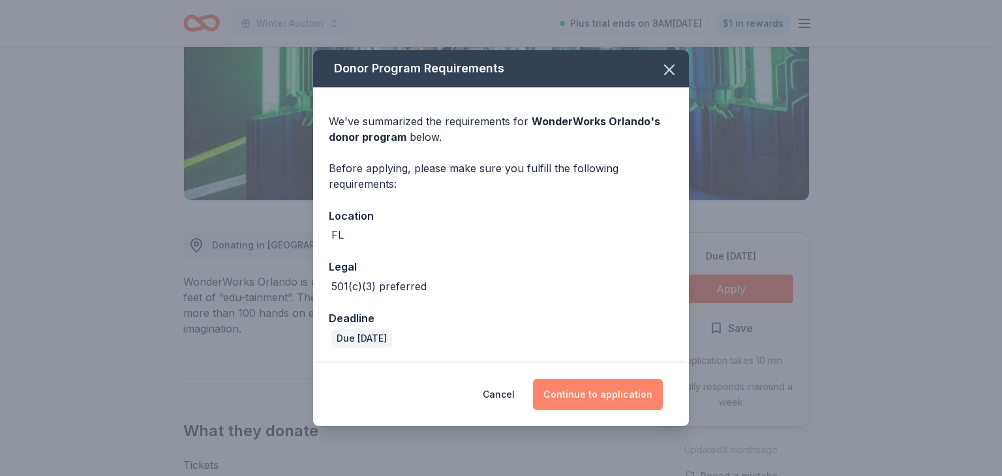
click at [603, 384] on button "Continue to application" at bounding box center [598, 394] width 130 height 31
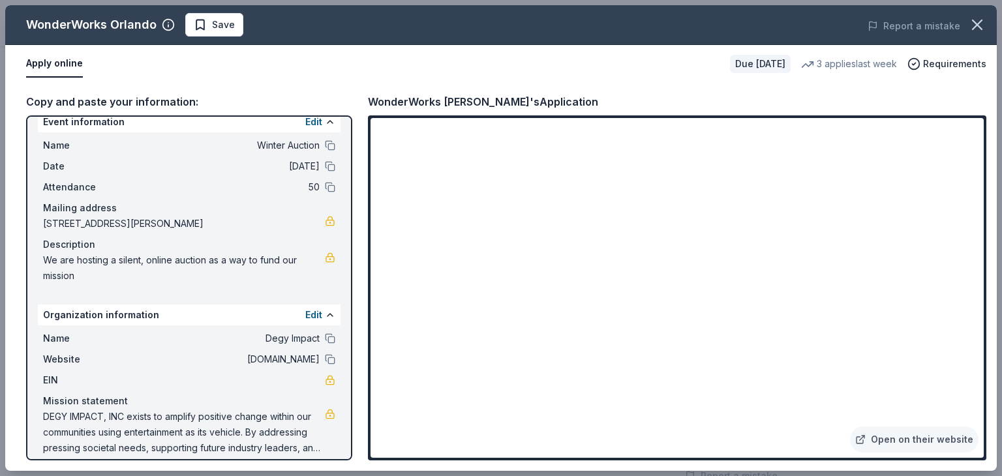
scroll to position [27, 0]
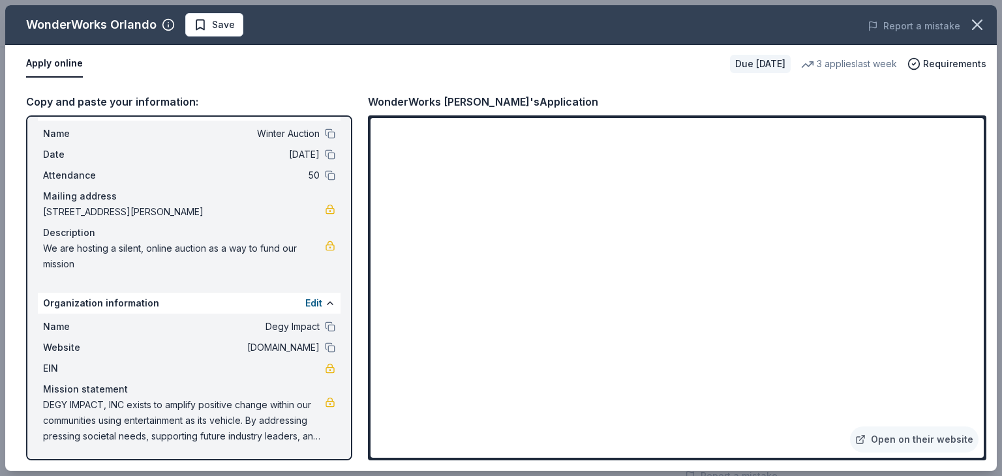
click at [235, 406] on span "DEGY IMPACT, INC exists to amplify positive change within our communities using…" at bounding box center [184, 420] width 282 height 47
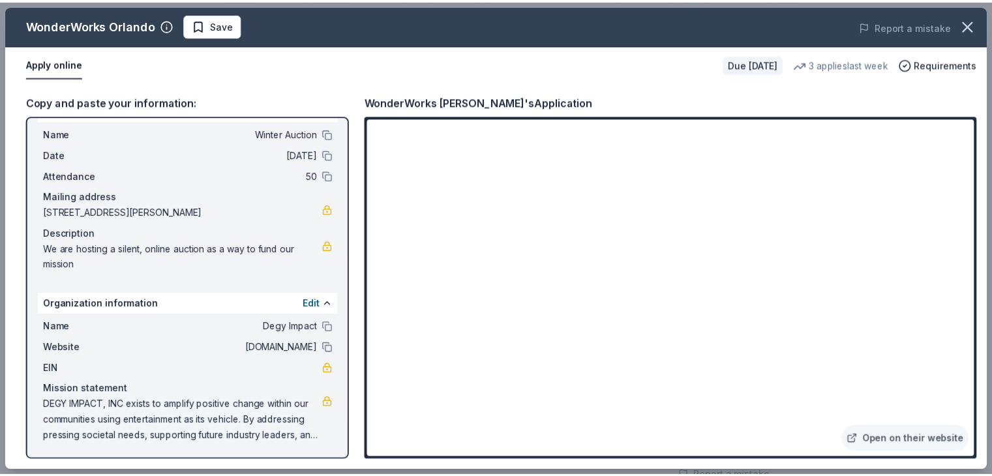
scroll to position [0, 0]
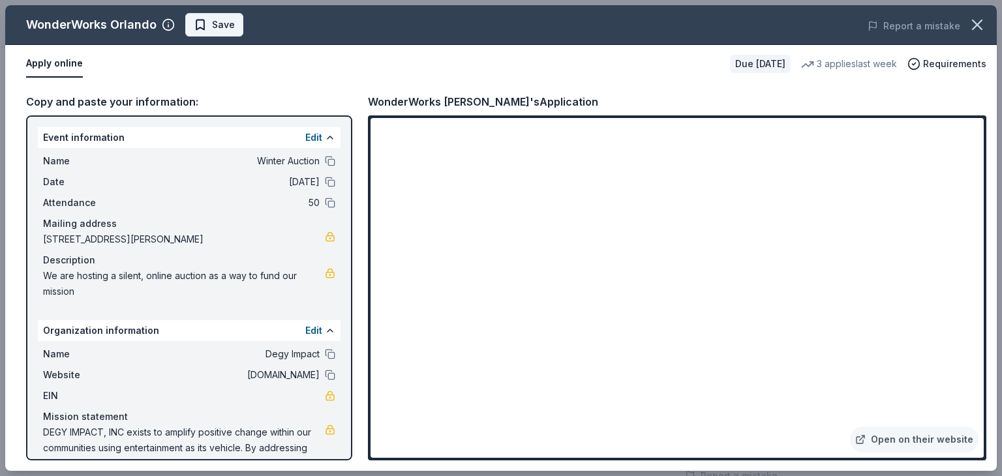
click at [212, 27] on span "Save" at bounding box center [223, 25] width 23 height 16
click at [985, 28] on icon "button" at bounding box center [977, 25] width 18 height 18
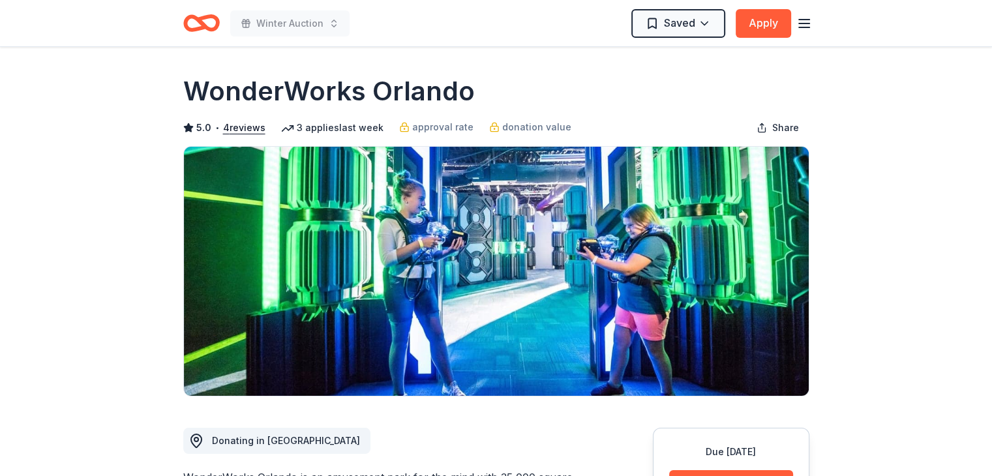
click at [203, 27] on icon "Home" at bounding box center [195, 22] width 20 height 13
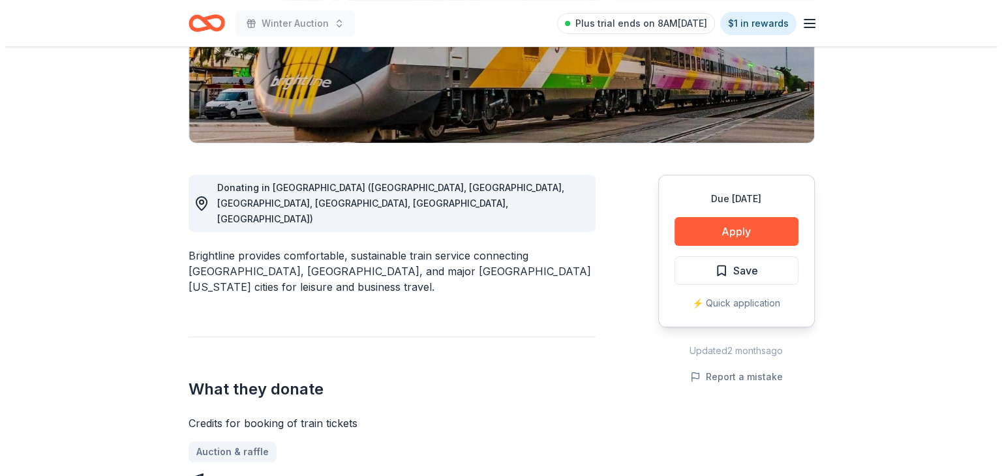
scroll to position [261, 0]
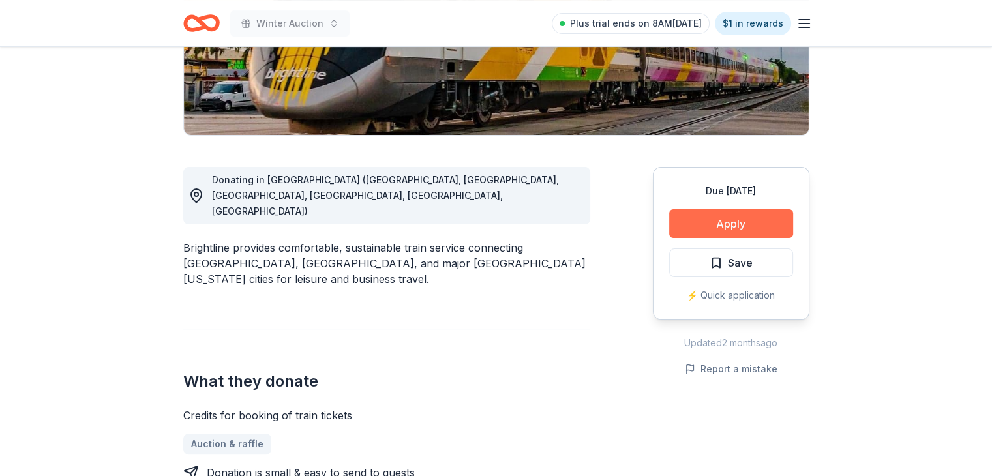
click at [764, 231] on button "Apply" at bounding box center [731, 223] width 124 height 29
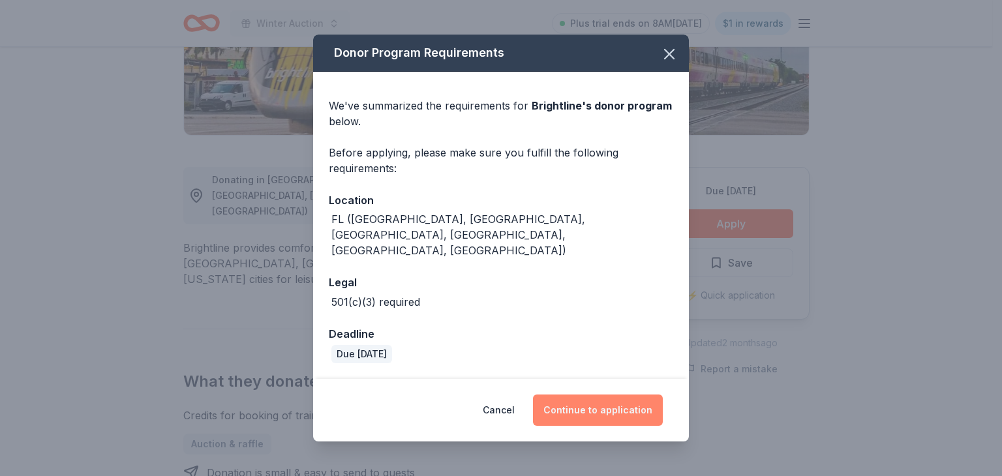
click at [603, 394] on button "Continue to application" at bounding box center [598, 409] width 130 height 31
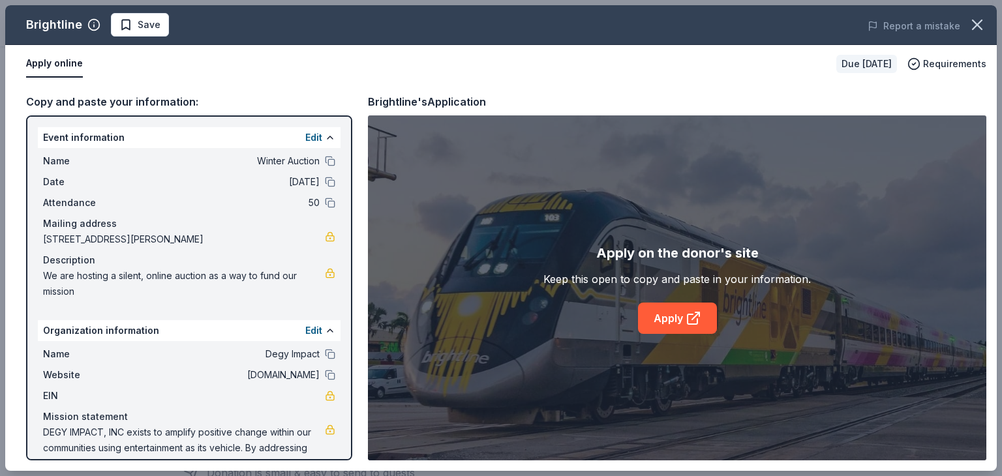
scroll to position [27, 0]
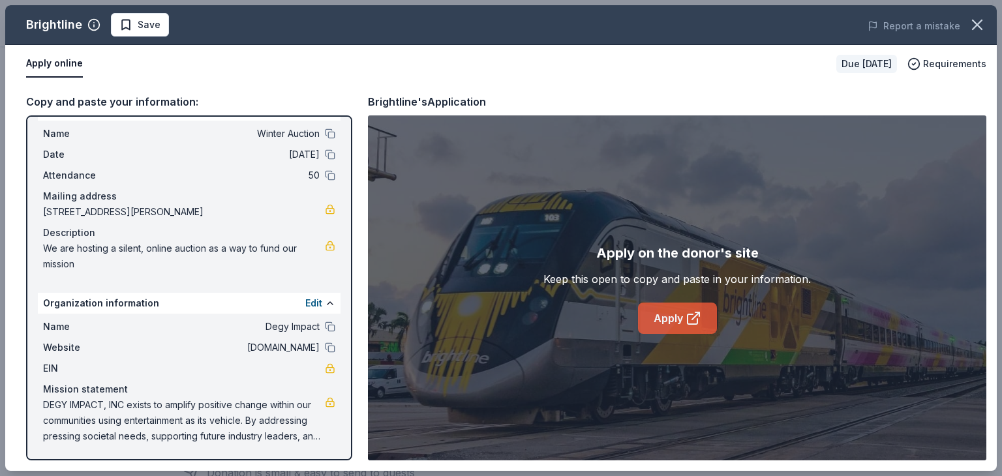
click at [657, 308] on link "Apply" at bounding box center [677, 318] width 79 height 31
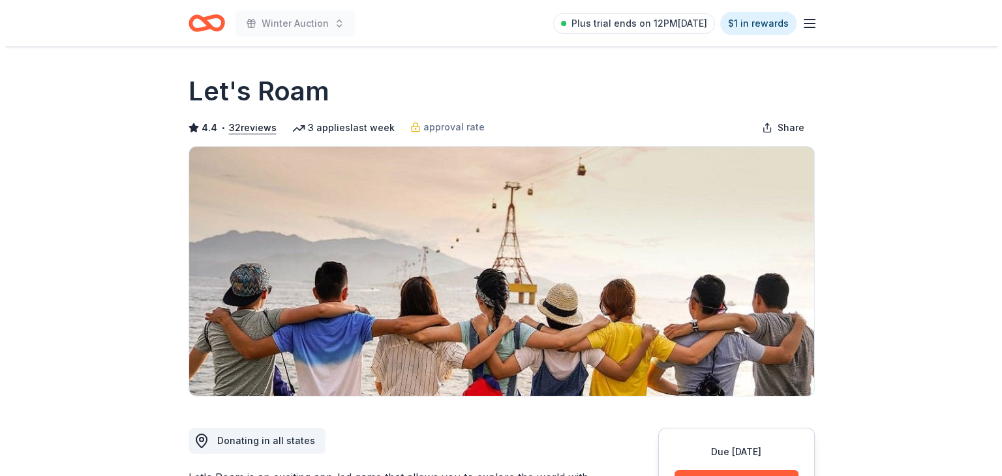
scroll to position [326, 0]
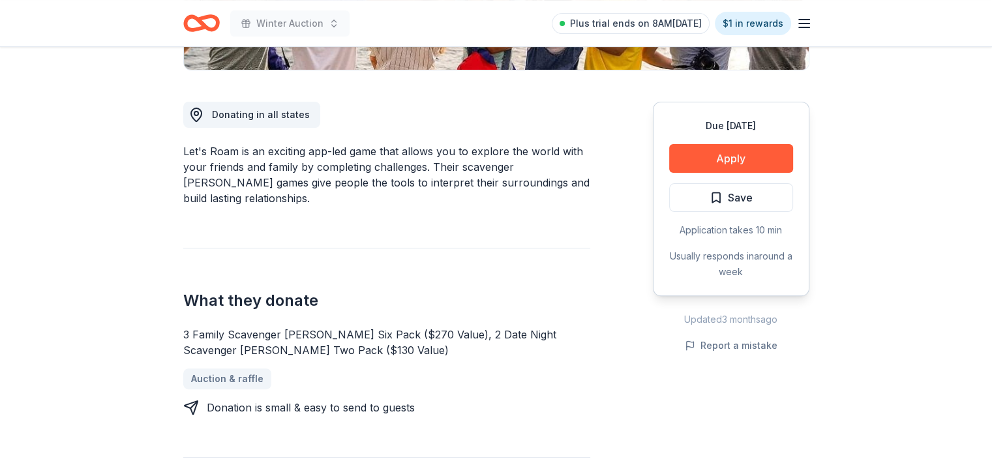
click at [737, 141] on div "Due [DATE] Apply Save Application takes 10 min Usually responds in around a week" at bounding box center [731, 199] width 156 height 194
click at [739, 155] on button "Apply" at bounding box center [731, 158] width 124 height 29
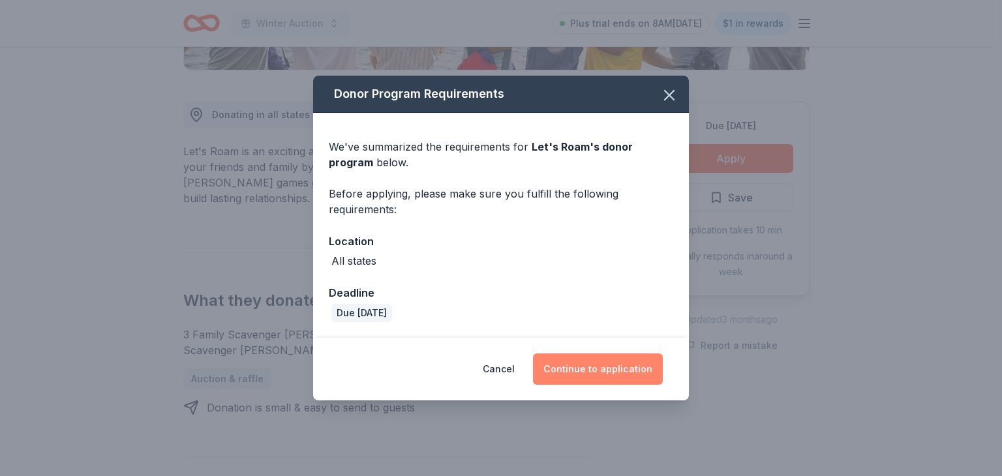
click at [602, 365] on button "Continue to application" at bounding box center [598, 368] width 130 height 31
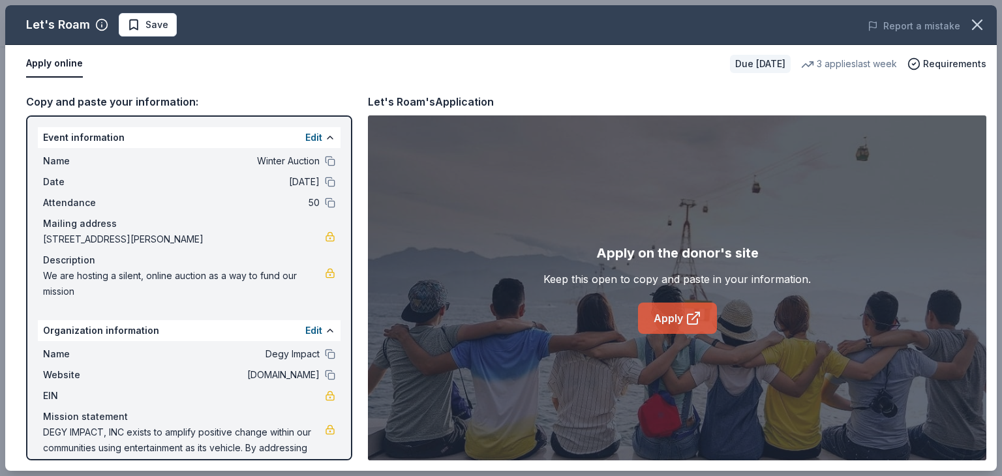
click at [652, 322] on link "Apply" at bounding box center [677, 318] width 79 height 31
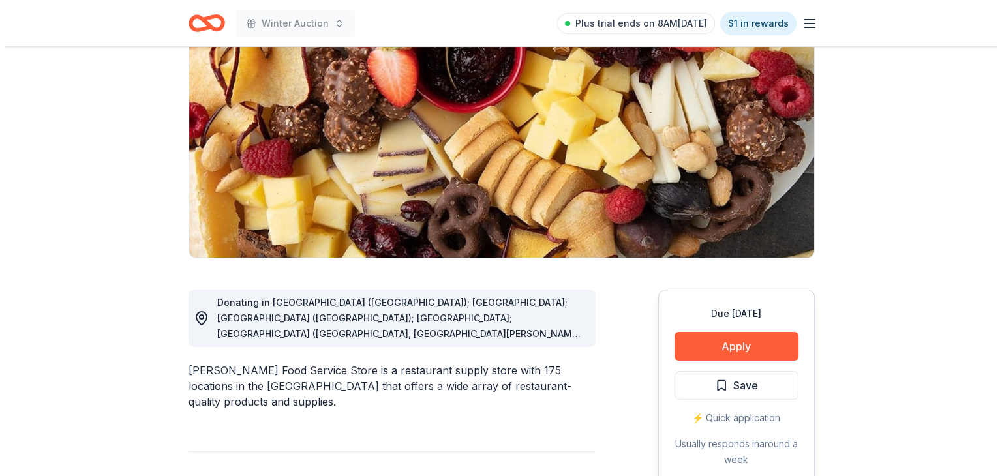
scroll to position [196, 0]
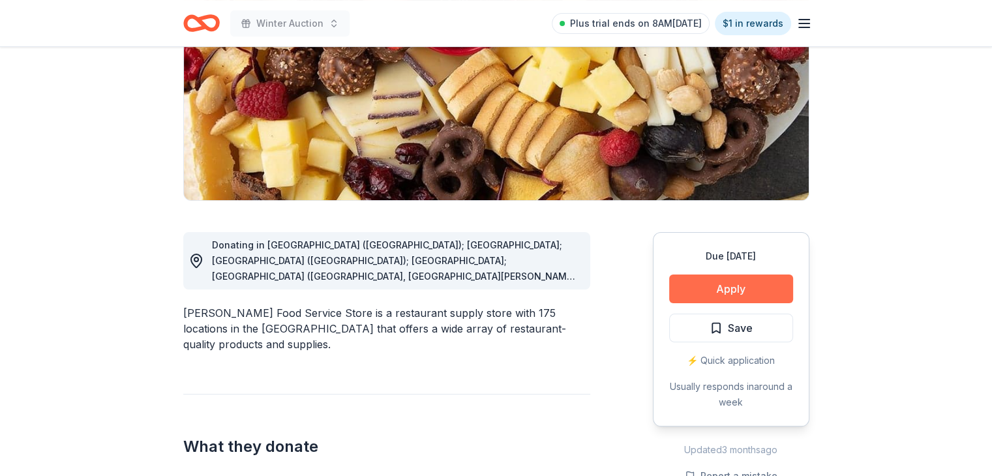
click at [714, 287] on button "Apply" at bounding box center [731, 289] width 124 height 29
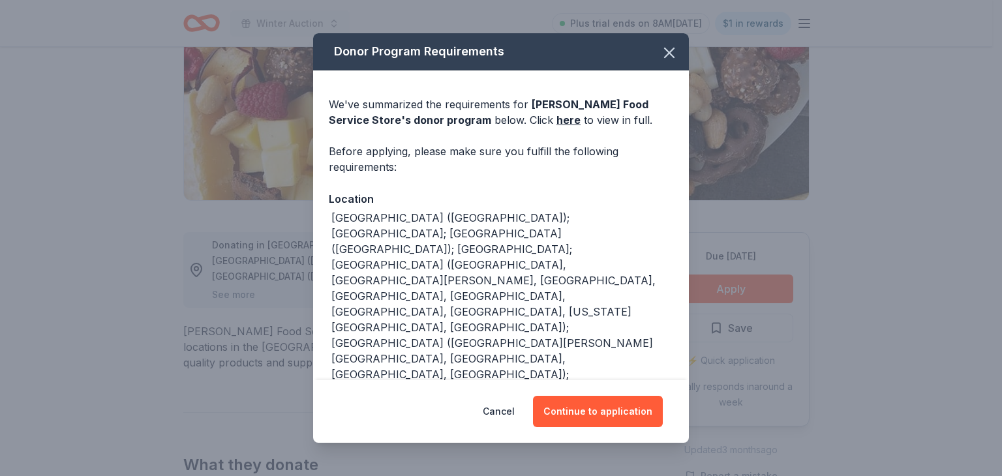
scroll to position [258, 0]
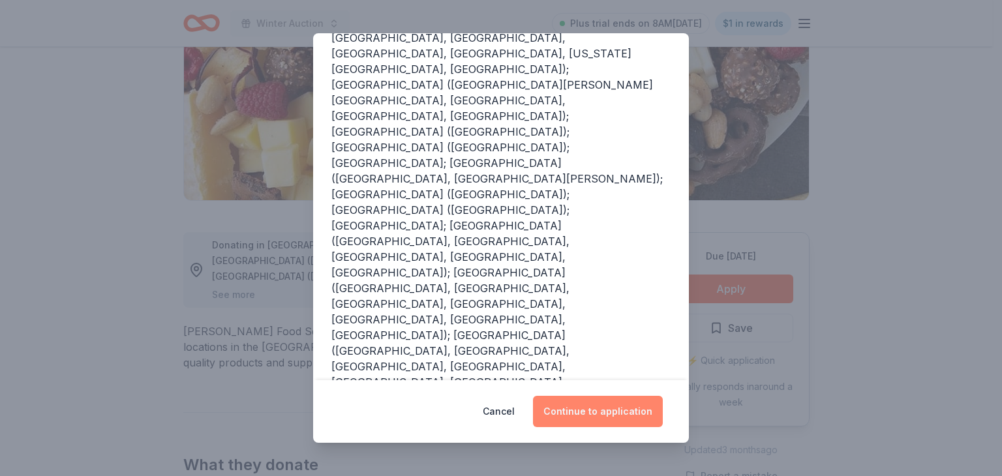
click at [619, 408] on button "Continue to application" at bounding box center [598, 411] width 130 height 31
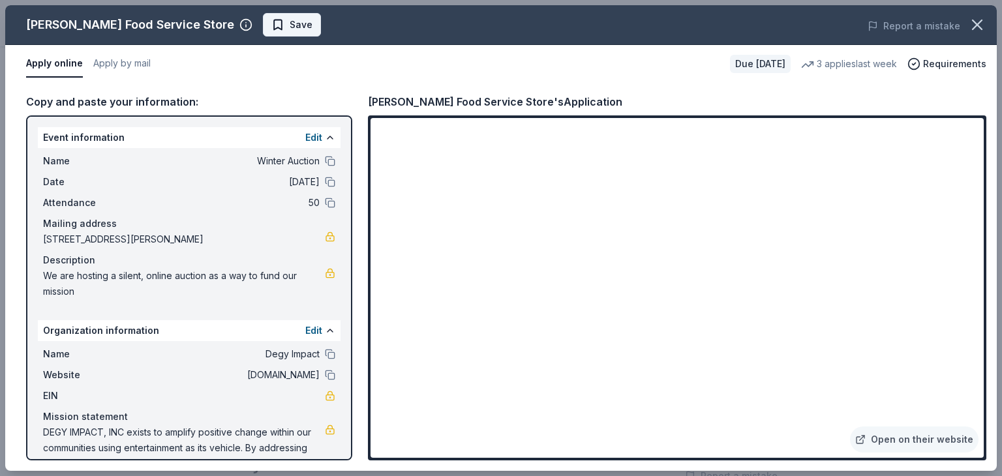
click at [263, 25] on button "Save" at bounding box center [292, 24] width 58 height 23
click at [276, 21] on body "Winter Auction Plus trial ends on 8AM, 9/23 $1 in rewards Due in 16 days Share …" at bounding box center [496, 42] width 992 height 476
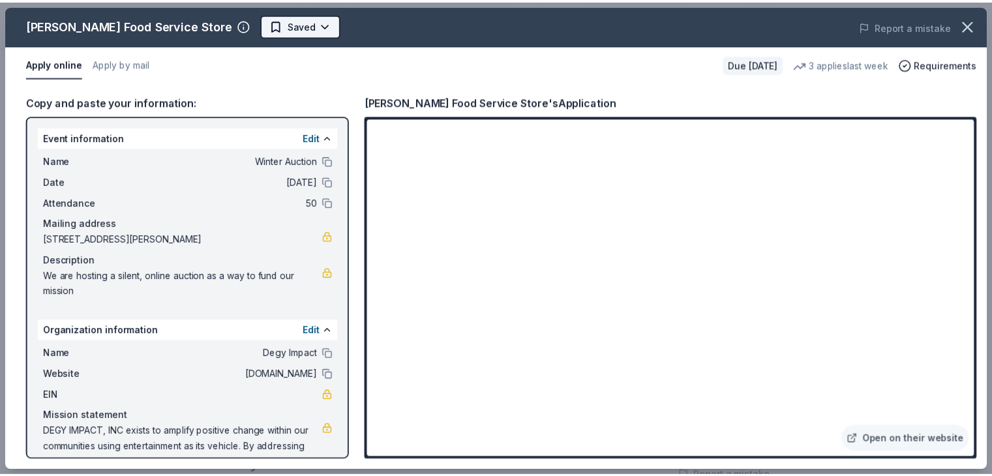
scroll to position [0, 0]
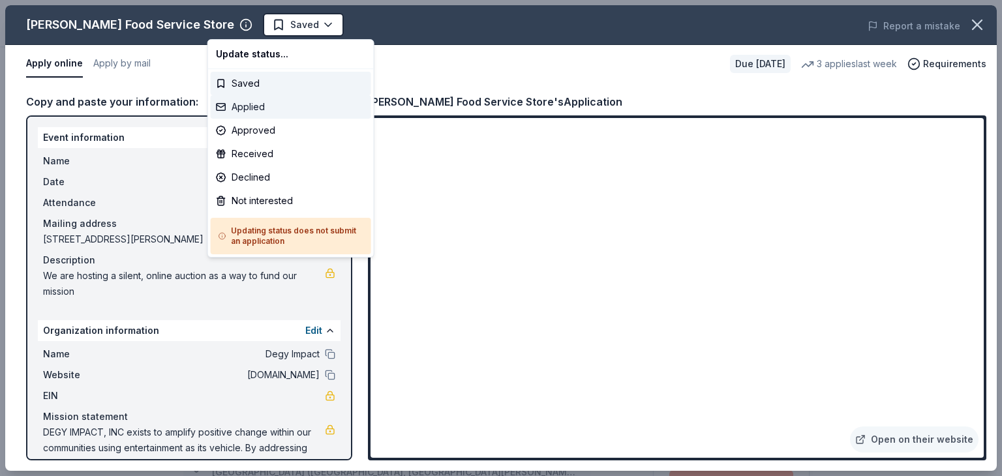
click at [264, 112] on div "Applied" at bounding box center [291, 106] width 160 height 23
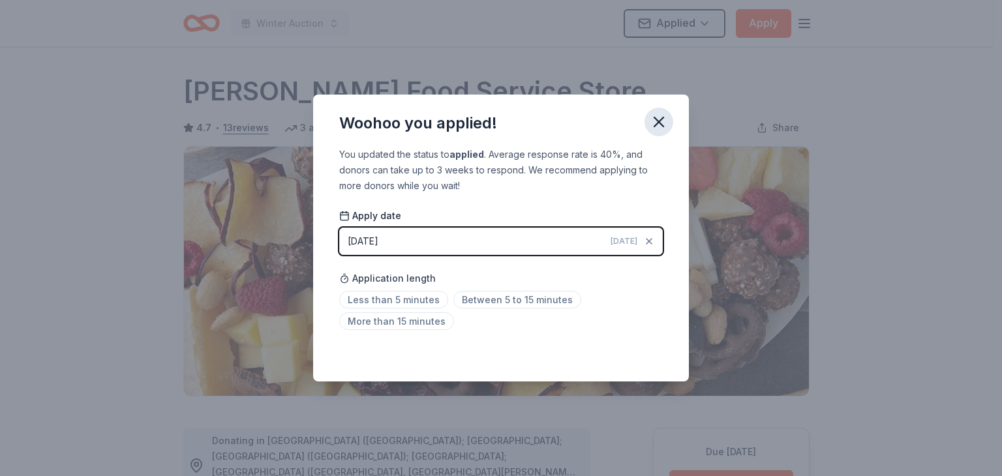
click at [658, 117] on icon "button" at bounding box center [658, 122] width 18 height 18
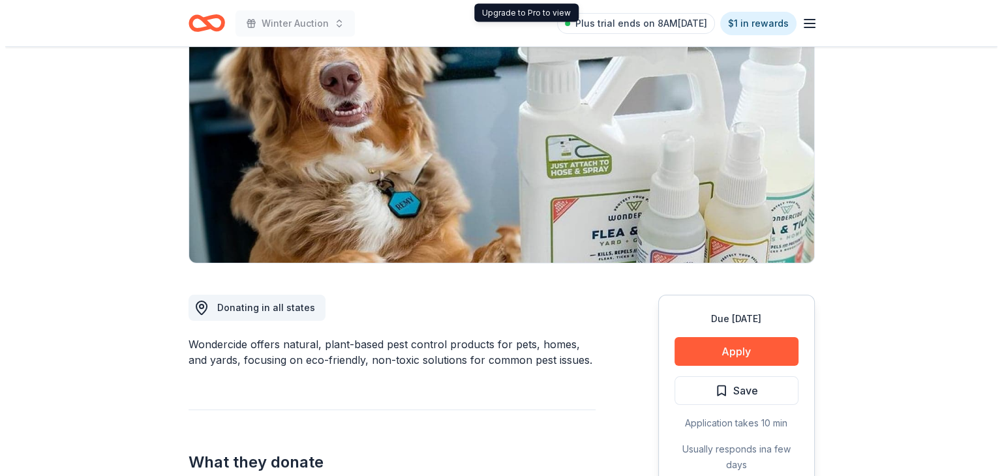
scroll to position [261, 0]
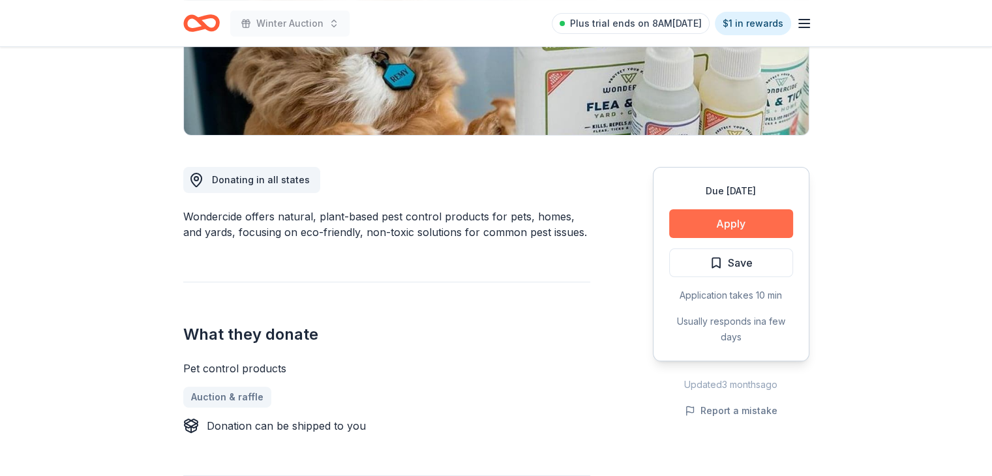
click at [724, 226] on button "Apply" at bounding box center [731, 223] width 124 height 29
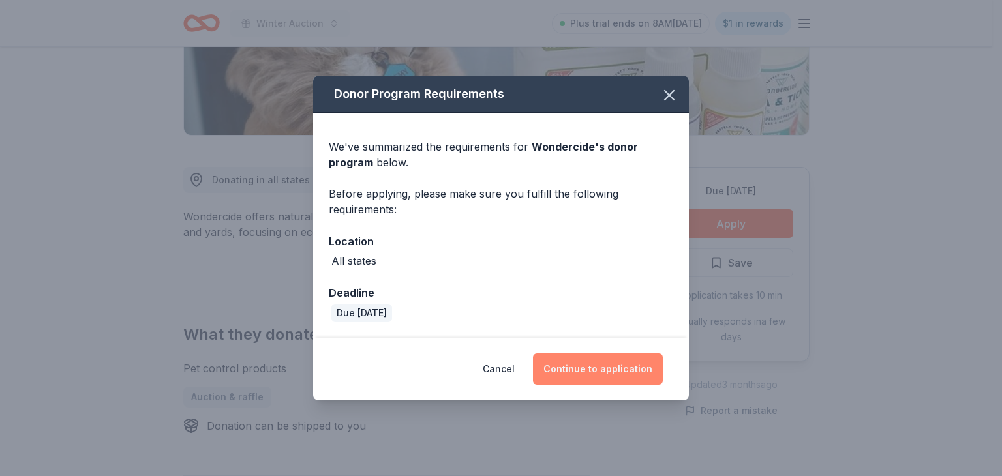
click at [621, 376] on button "Continue to application" at bounding box center [598, 368] width 130 height 31
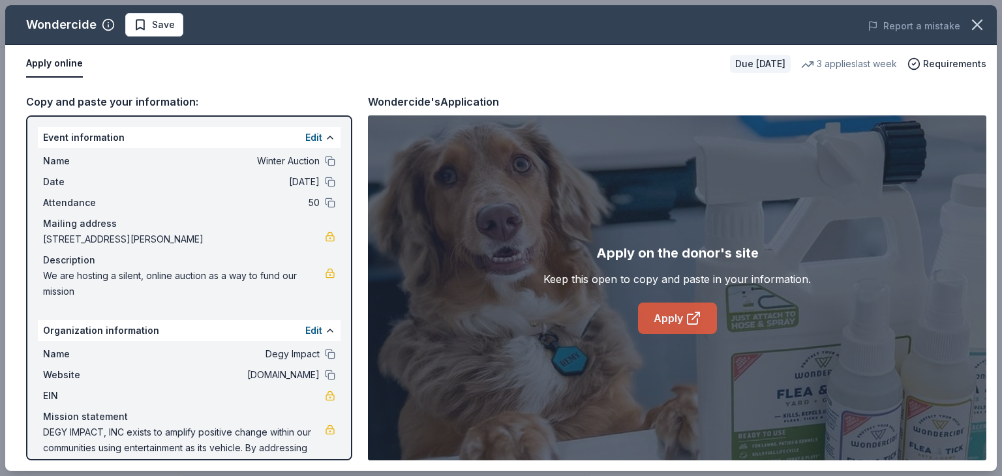
click at [677, 331] on link "Apply" at bounding box center [677, 318] width 79 height 31
drag, startPoint x: 211, startPoint y: 237, endPoint x: 186, endPoint y: 235, distance: 24.8
click at [186, 235] on span "[STREET_ADDRESS][PERSON_NAME]" at bounding box center [184, 239] width 282 height 16
drag, startPoint x: 220, startPoint y: 238, endPoint x: 194, endPoint y: 237, distance: 26.1
drag, startPoint x: 194, startPoint y: 237, endPoint x: 200, endPoint y: 170, distance: 67.5
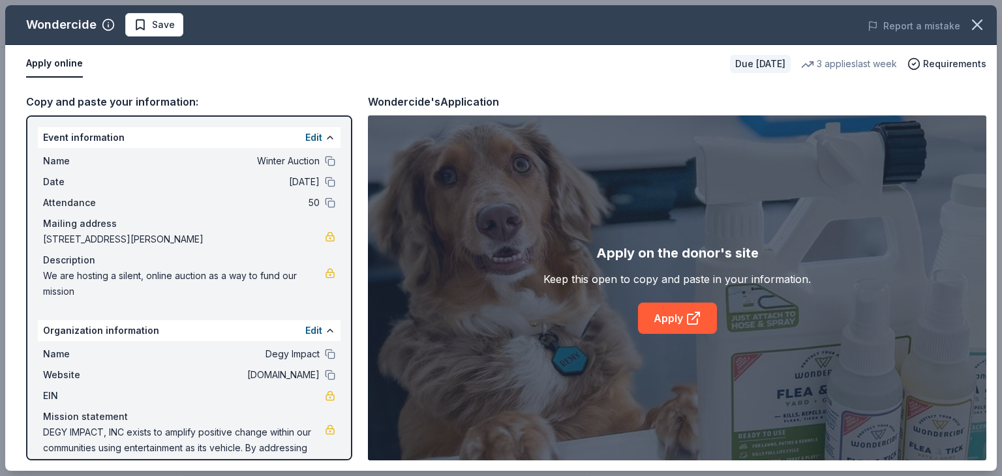
click at [200, 170] on div "Name Winter Auction Date [DATE] Attendance 50 Mailing address [STREET_ADDRESS][…" at bounding box center [189, 226] width 303 height 156
click at [138, 37] on div "Wondercide Save Report a mistake" at bounding box center [500, 25] width 991 height 40
click at [141, 32] on span "Save" at bounding box center [154, 25] width 41 height 16
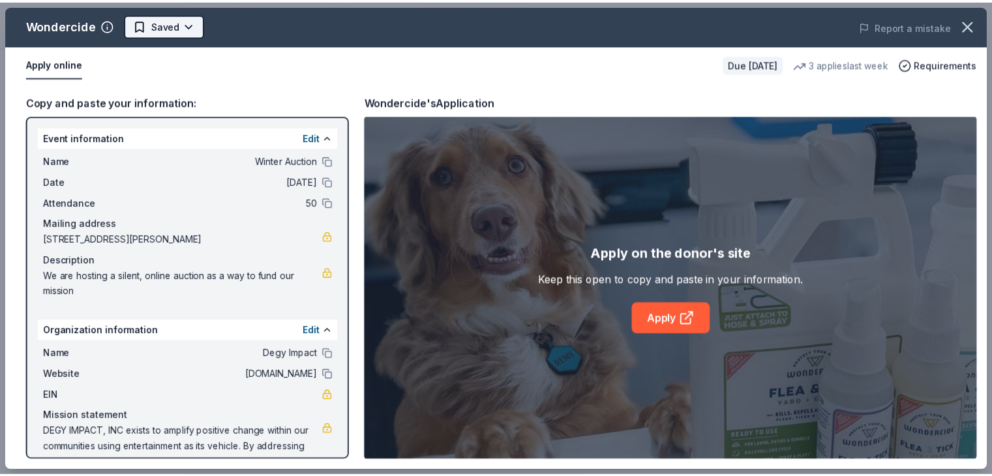
scroll to position [0, 0]
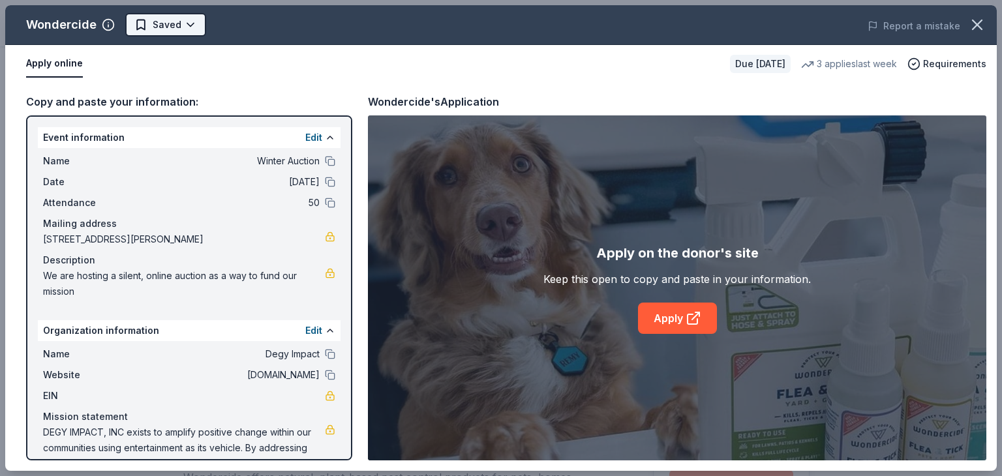
click at [185, 25] on html "Winter Auction Plus trial ends on 8AM, 9/23 $1 in rewards Due in 16 days Share …" at bounding box center [501, 238] width 1002 height 476
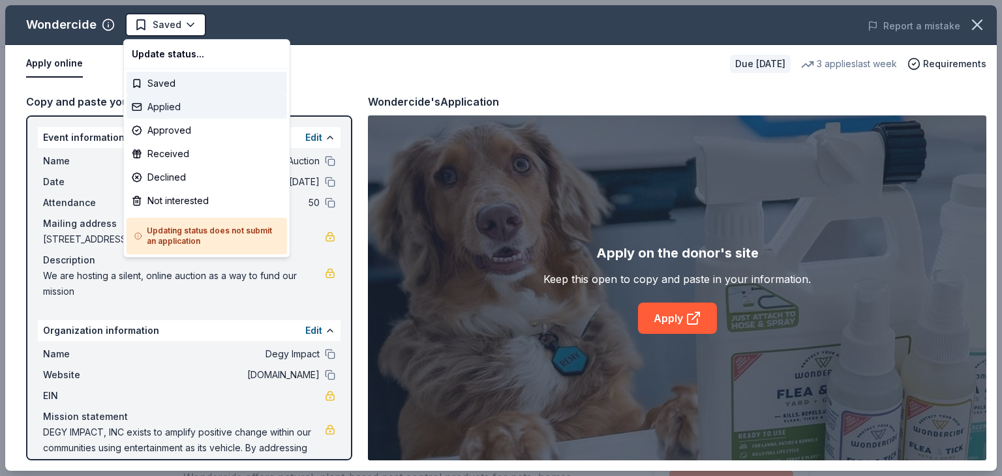
click at [192, 104] on div "Applied" at bounding box center [206, 106] width 160 height 23
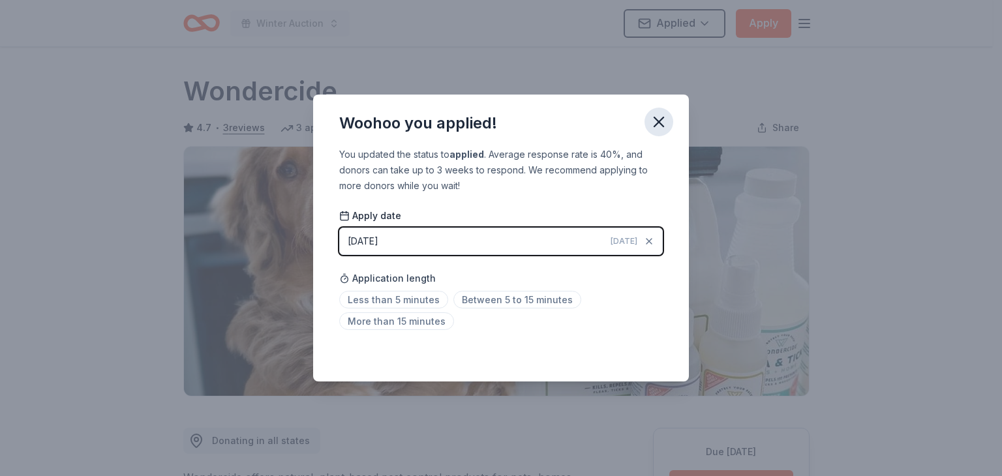
click at [656, 113] on icon "button" at bounding box center [658, 122] width 18 height 18
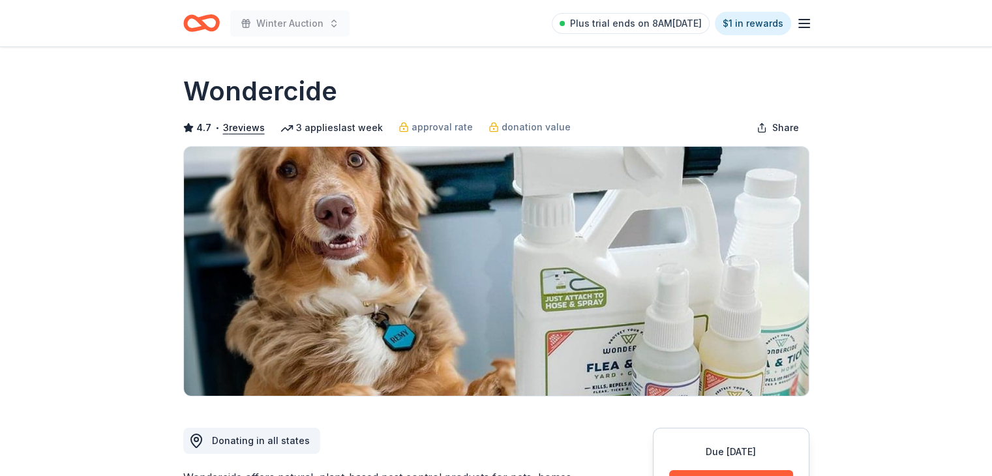
scroll to position [326, 0]
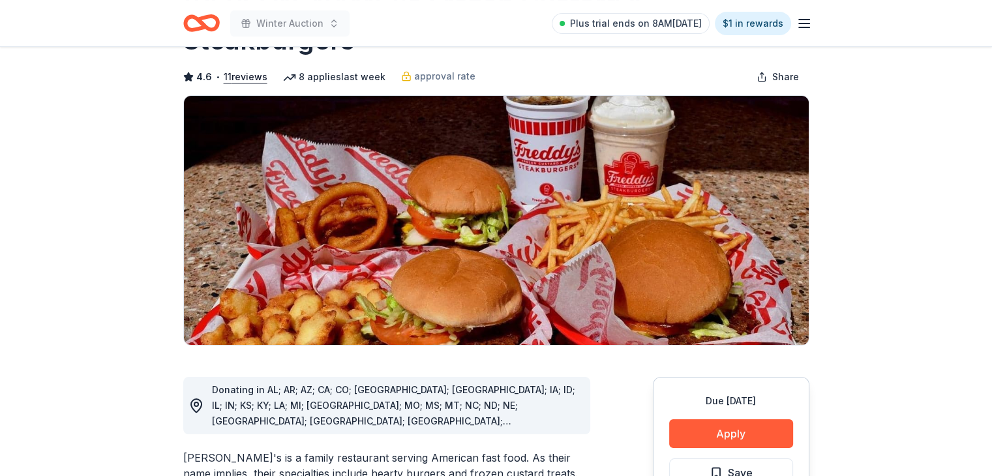
scroll to position [196, 0]
